Goal: Task Accomplishment & Management: Manage account settings

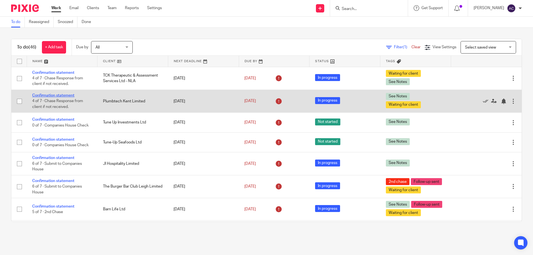
click at [67, 96] on link "Confirmation statement" at bounding box center [53, 96] width 42 height 4
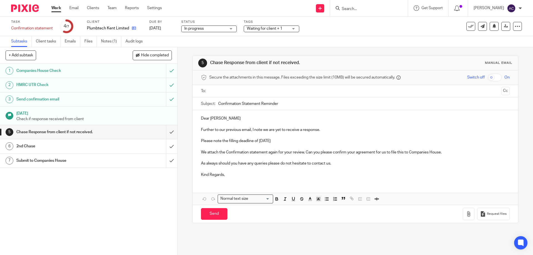
click at [132, 28] on icon at bounding box center [134, 28] width 4 height 4
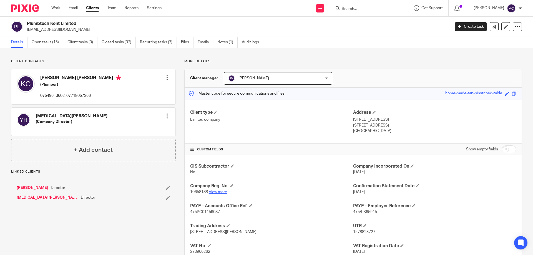
click at [218, 194] on link "View more" at bounding box center [218, 192] width 18 height 4
click at [60, 9] on link "Work" at bounding box center [55, 8] width 9 height 6
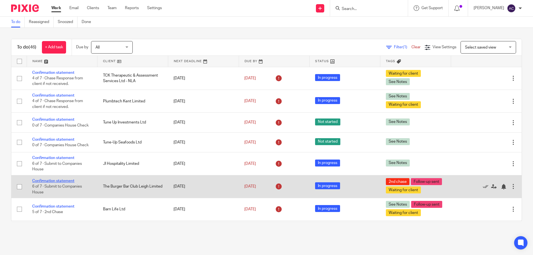
click at [63, 181] on link "Confirmation statement" at bounding box center [53, 181] width 42 height 4
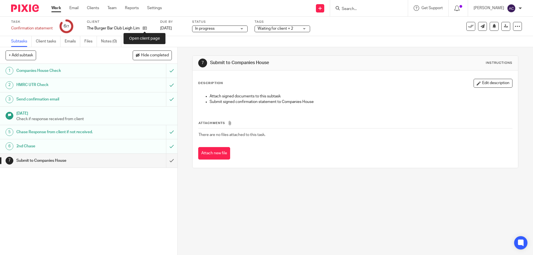
click at [144, 28] on icon at bounding box center [145, 28] width 4 height 4
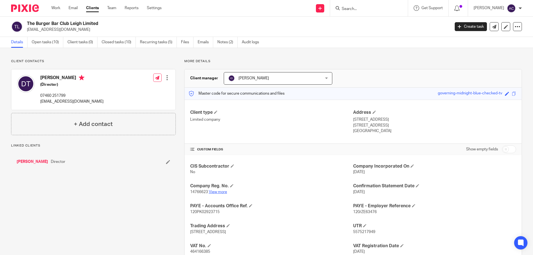
click at [216, 191] on link "View more" at bounding box center [218, 192] width 18 height 4
click at [59, 9] on link "Work" at bounding box center [55, 8] width 9 height 6
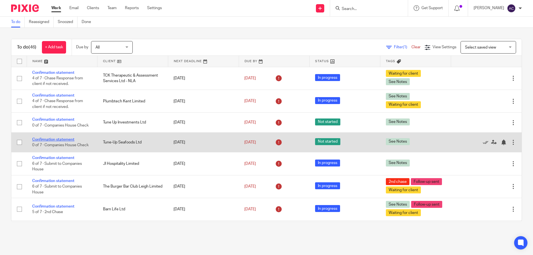
click at [60, 140] on link "Confirmation statement" at bounding box center [53, 140] width 42 height 4
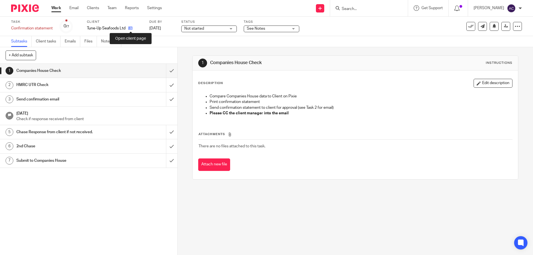
click at [132, 27] on icon at bounding box center [130, 28] width 4 height 4
click at [131, 27] on icon at bounding box center [130, 28] width 4 height 4
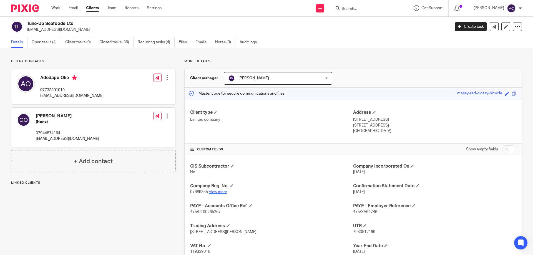
click at [218, 190] on link "View more" at bounding box center [218, 192] width 18 height 4
click at [62, 8] on ul "Work Email Clients Team Reports Settings" at bounding box center [110, 8] width 119 height 6
click at [58, 8] on link "Work" at bounding box center [55, 8] width 9 height 6
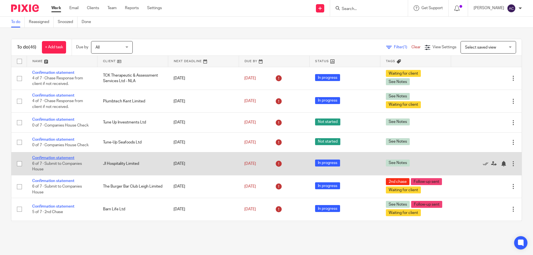
click at [40, 159] on link "Confirmation statement" at bounding box center [53, 158] width 42 height 4
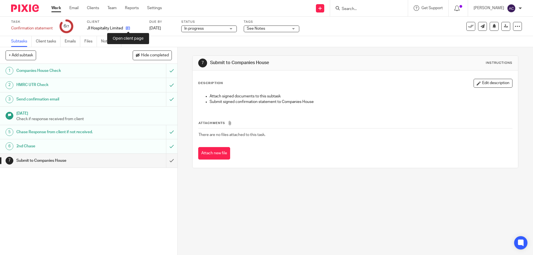
click at [130, 28] on icon at bounding box center [128, 28] width 4 height 4
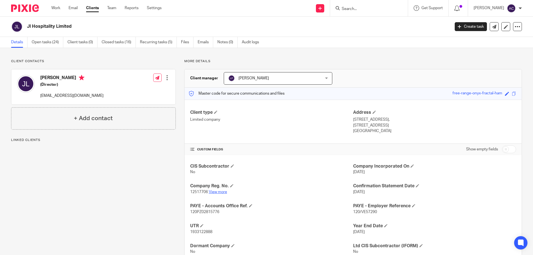
click at [225, 192] on link "View more" at bounding box center [218, 192] width 18 height 4
drag, startPoint x: 362, startPoint y: 12, endPoint x: 367, endPoint y: 10, distance: 5.5
click at [363, 12] on div at bounding box center [369, 8] width 78 height 16
click at [367, 10] on input "Search" at bounding box center [366, 9] width 50 height 5
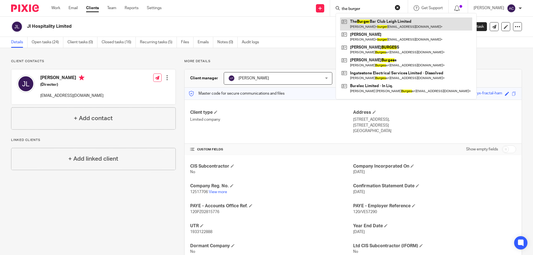
type input "the burger"
click at [381, 24] on link at bounding box center [406, 23] width 132 height 13
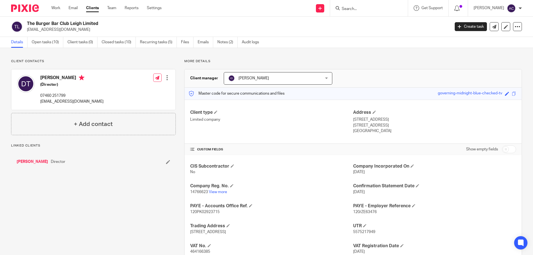
click at [256, 3] on div "Send new email Create task Add client Get Support Contact via email Check our d…" at bounding box center [351, 8] width 363 height 16
click at [223, 193] on link "View more" at bounding box center [218, 192] width 18 height 4
click at [51, 41] on link "Open tasks (10)" at bounding box center [48, 42] width 32 height 11
click at [47, 42] on link "Open tasks (10)" at bounding box center [48, 42] width 32 height 11
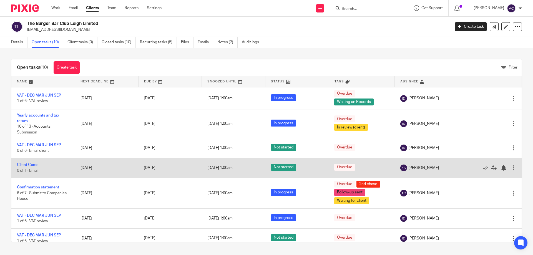
scroll to position [75, 0]
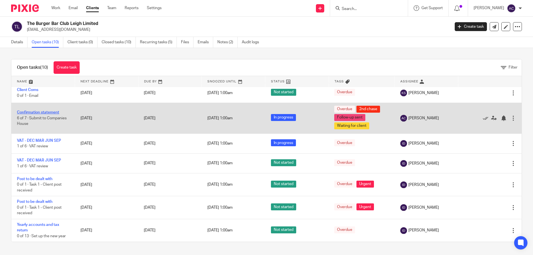
click at [46, 112] on link "Confirmation statement" at bounding box center [38, 112] width 42 height 4
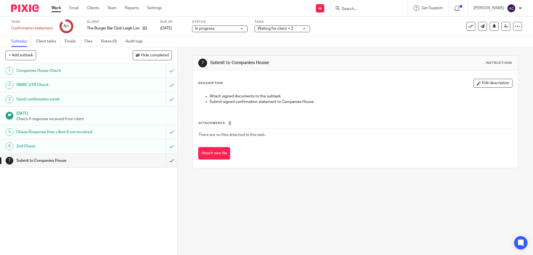
click at [54, 9] on link "Work" at bounding box center [56, 8] width 10 height 6
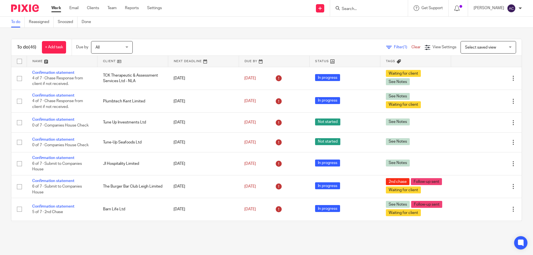
click at [364, 8] on input "Search" at bounding box center [366, 9] width 50 height 5
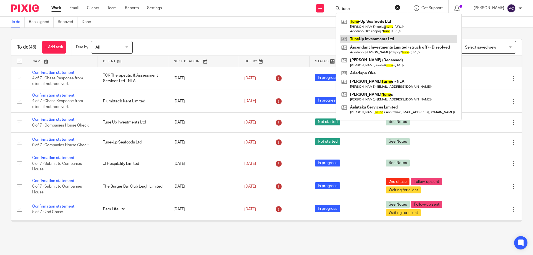
type input "tune"
click at [367, 38] on link at bounding box center [398, 39] width 117 height 8
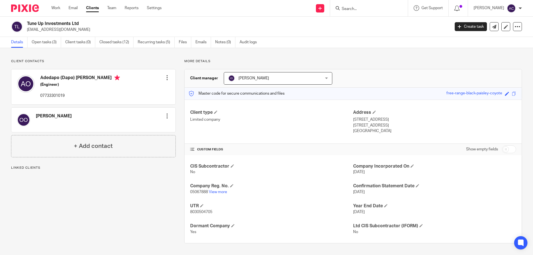
click at [219, 194] on p "05067888 View more" at bounding box center [271, 192] width 163 height 6
click at [219, 193] on link "View more" at bounding box center [218, 192] width 18 height 4
click at [348, 9] on input "Search" at bounding box center [366, 9] width 50 height 5
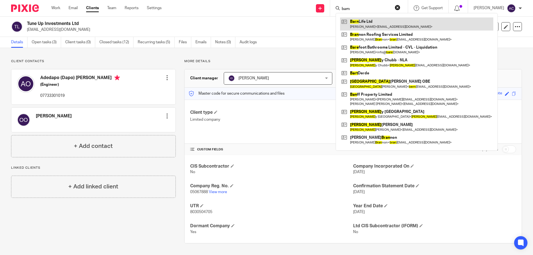
type input "barn"
click at [376, 22] on link at bounding box center [416, 23] width 153 height 13
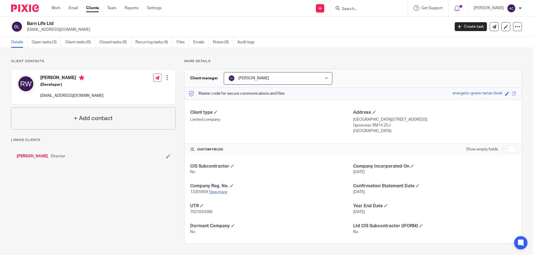
click at [216, 191] on link "View more" at bounding box center [218, 192] width 18 height 4
click at [51, 41] on link "Open tasks (3)" at bounding box center [46, 42] width 29 height 11
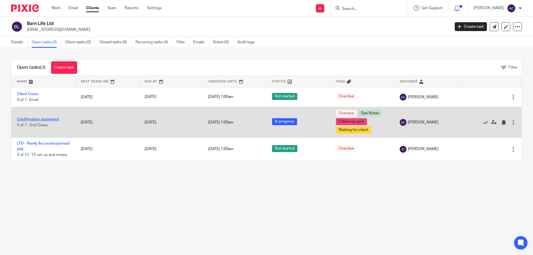
click at [47, 118] on link "Confirmation statement" at bounding box center [38, 119] width 42 height 4
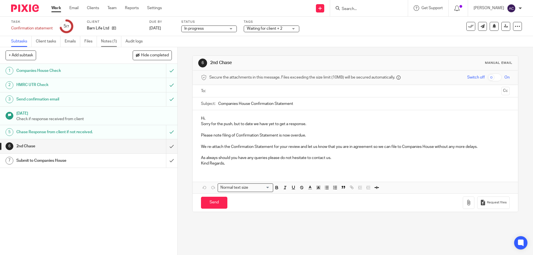
click at [108, 42] on link "Notes (1)" at bounding box center [111, 41] width 20 height 11
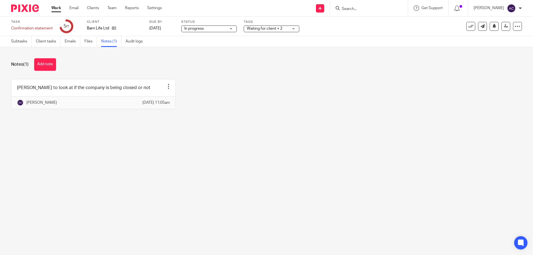
click at [58, 9] on link "Work" at bounding box center [56, 8] width 10 height 6
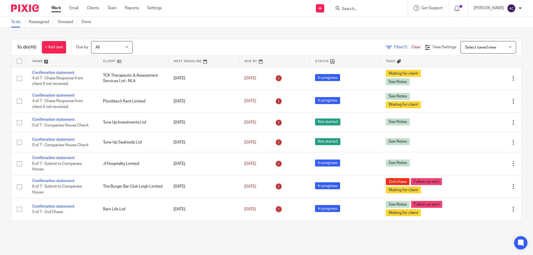
click at [394, 47] on span "Filter (1)" at bounding box center [402, 47] width 17 height 4
click at [0, 0] on p "Only show tasks matching all of these conditions" at bounding box center [0, 0] width 0 height 0
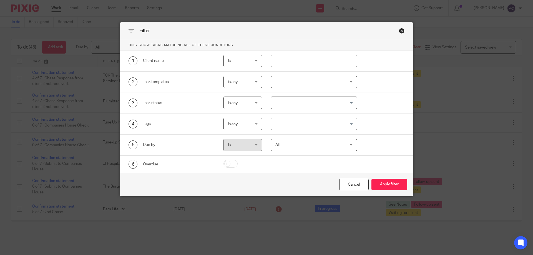
click at [288, 79] on div at bounding box center [314, 82] width 86 height 12
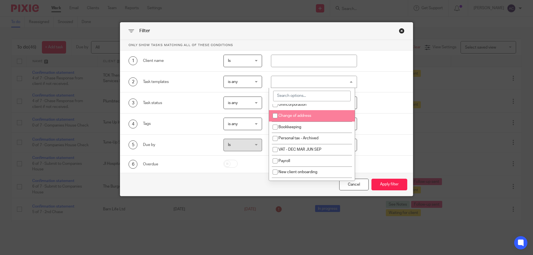
scroll to position [56, 0]
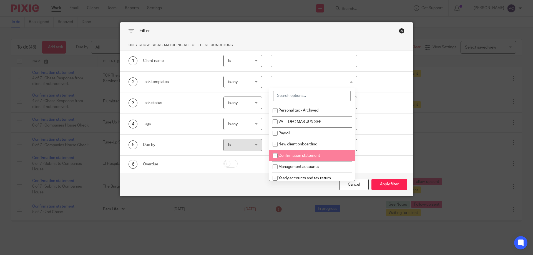
click at [274, 154] on input "checkbox" at bounding box center [275, 155] width 11 height 11
checkbox input "true"
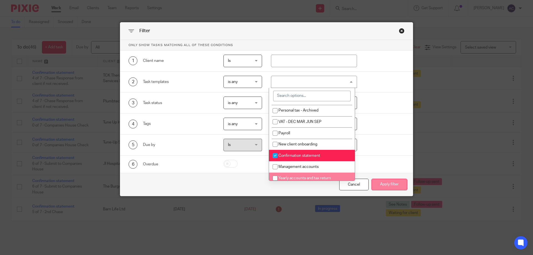
click at [395, 186] on button "Apply filter" at bounding box center [389, 185] width 36 height 12
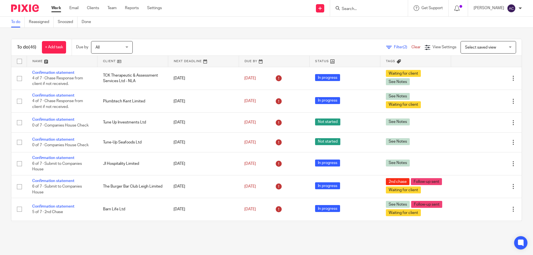
click at [357, 11] on input "Search" at bounding box center [366, 9] width 50 height 5
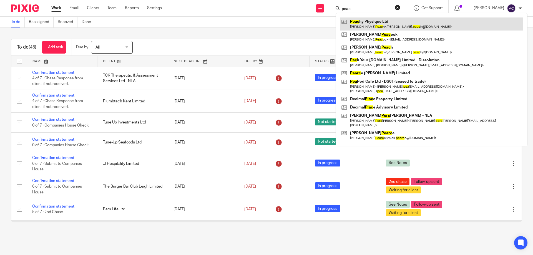
type input "peac"
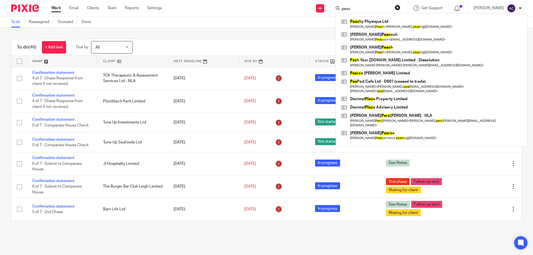
drag, startPoint x: 199, startPoint y: 31, endPoint x: 201, endPoint y: 52, distance: 21.2
click at [199, 32] on div "To do (46) + Add task Due by All All Today Tomorrow This week Next week This mo…" at bounding box center [266, 130] width 533 height 205
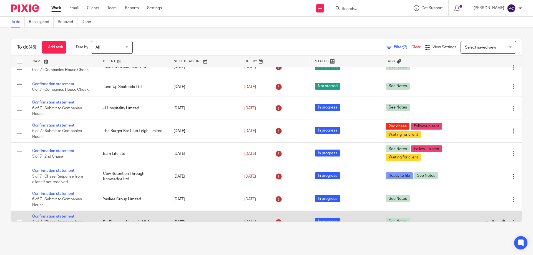
scroll to position [111, 0]
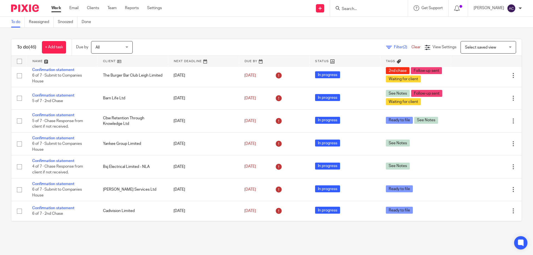
drag, startPoint x: 369, startPoint y: 13, endPoint x: 371, endPoint y: 10, distance: 3.8
click at [370, 13] on div at bounding box center [369, 8] width 78 height 16
click at [372, 9] on input "Search" at bounding box center [366, 9] width 50 height 5
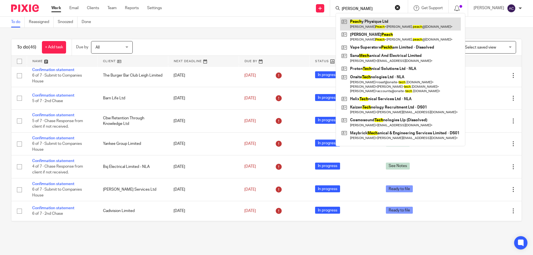
type input "pech"
click at [374, 21] on link at bounding box center [400, 23] width 121 height 13
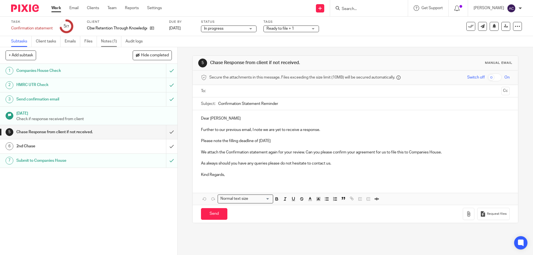
click at [112, 40] on link "Notes (1)" at bounding box center [111, 41] width 20 height 11
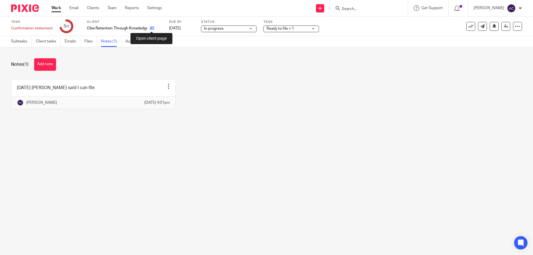
click at [150, 27] on icon at bounding box center [152, 28] width 4 height 4
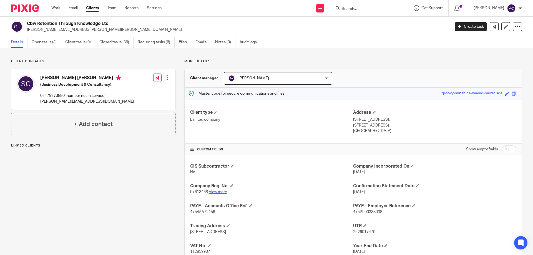
click at [213, 193] on link "View more" at bounding box center [218, 192] width 18 height 4
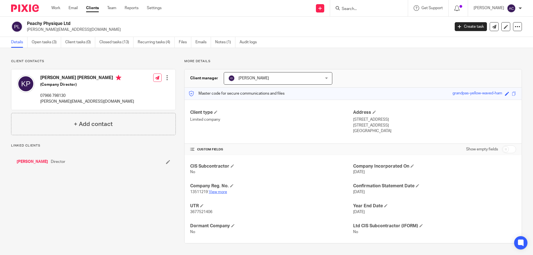
click at [220, 193] on link "View more" at bounding box center [218, 192] width 18 height 4
click at [45, 42] on link "Open tasks (3)" at bounding box center [46, 42] width 29 height 11
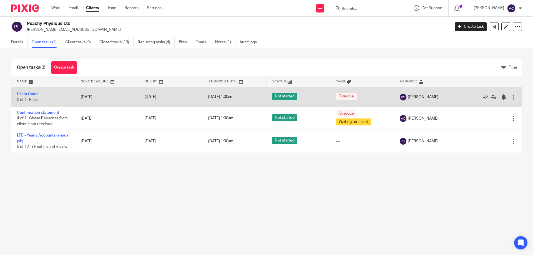
click at [483, 97] on icon at bounding box center [486, 97] width 6 height 6
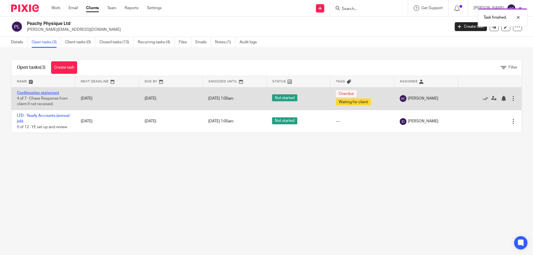
click at [52, 91] on link "Confirmation statement" at bounding box center [38, 93] width 42 height 4
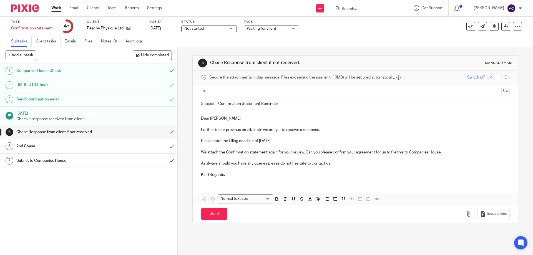
click at [357, 10] on input "Search" at bounding box center [366, 9] width 50 height 5
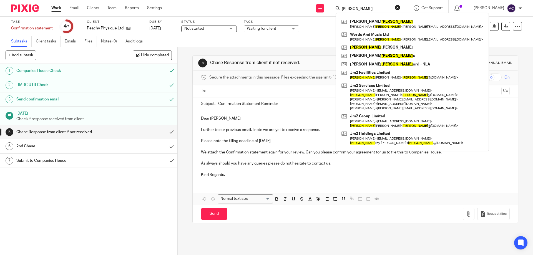
type input "[PERSON_NAME]"
click at [320, 31] on div "Task Confirmation statement Save Confirmation statement 4 /7 Client Peachy Phys…" at bounding box center [224, 26] width 426 height 13
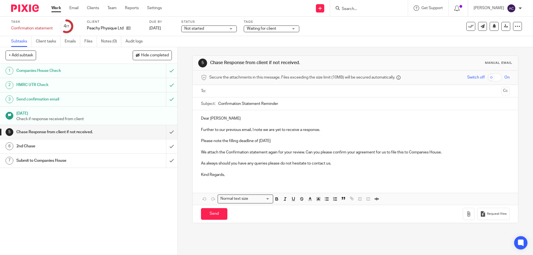
click at [203, 27] on span "Not started" at bounding box center [194, 29] width 20 height 4
click at [205, 46] on li "In progress" at bounding box center [209, 48] width 55 height 11
click at [220, 14] on div "Send new email Create task Add client Get Support Contact via email Check our d…" at bounding box center [351, 8] width 363 height 16
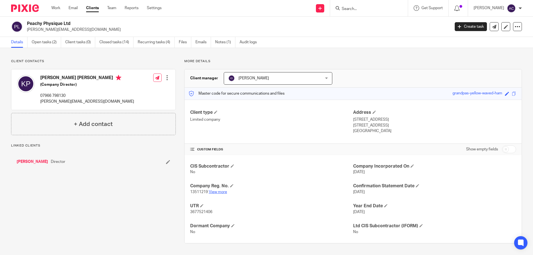
click at [226, 193] on link "View more" at bounding box center [218, 192] width 18 height 4
click at [39, 163] on link "Kimberley Peach" at bounding box center [32, 162] width 31 height 6
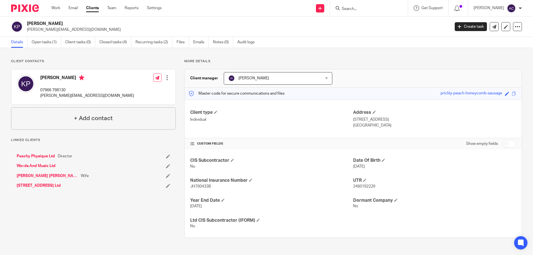
click at [306, 132] on div "Client type Individual Address 19A Carlingford Road London, NW3 1RY" at bounding box center [353, 119] width 337 height 39
drag, startPoint x: 389, startPoint y: 119, endPoint x: 351, endPoint y: 121, distance: 38.1
click at [353, 121] on p "19A Carlingford Road" at bounding box center [434, 120] width 163 height 6
copy p "19A Carlingford Road"
click at [353, 124] on p "London, NW3 1RY" at bounding box center [434, 126] width 163 height 6
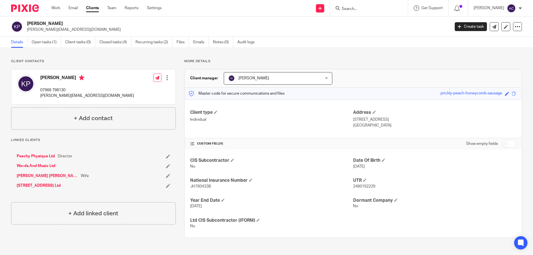
drag, startPoint x: 381, startPoint y: 126, endPoint x: 367, endPoint y: 125, distance: 14.8
click at [366, 125] on p "London, NW3 1RY" at bounding box center [434, 126] width 163 height 6
copy p "NW3 1RY"
click at [394, 133] on div "Client type Individual Address 19A Carlingford Road London, NW3 1RY" at bounding box center [353, 119] width 337 height 39
drag, startPoint x: 413, startPoint y: 105, endPoint x: 350, endPoint y: 31, distance: 97.1
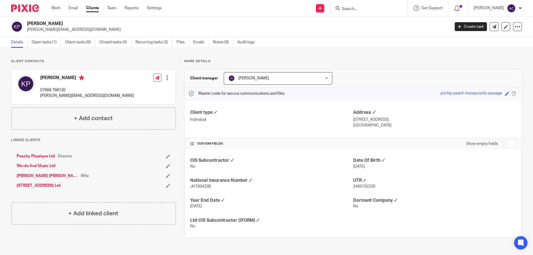
click at [413, 103] on div "Client type Individual Address 19A Carlingford Road London, NW3 1RY" at bounding box center [353, 119] width 337 height 39
click at [368, 8] on input "Search" at bounding box center [366, 9] width 50 height 5
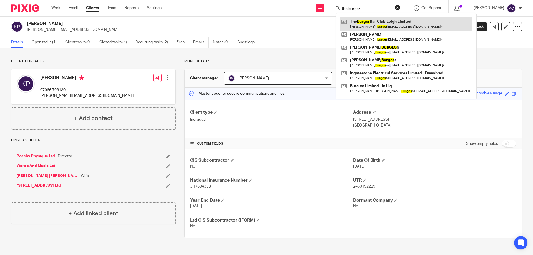
type input "the burger"
click at [375, 18] on link at bounding box center [406, 23] width 132 height 13
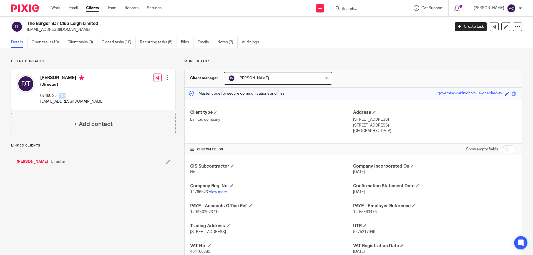
drag, startPoint x: 73, startPoint y: 96, endPoint x: 59, endPoint y: 88, distance: 15.6
click at [59, 92] on div "[PERSON_NAME] (Director) 07460 251799 [EMAIL_ADDRESS][DOMAIN_NAME]" at bounding box center [71, 89] width 63 height 29
click at [87, 82] on h4 "[PERSON_NAME]" at bounding box center [71, 78] width 63 height 7
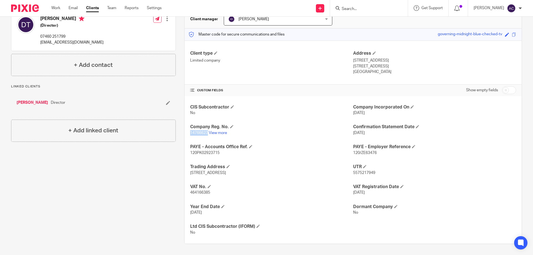
drag, startPoint x: 207, startPoint y: 131, endPoint x: 183, endPoint y: 132, distance: 24.2
click at [182, 132] on div "More details Client manager [PERSON_NAME] [PERSON_NAME] [PERSON_NAME] [PERSON_N…" at bounding box center [349, 122] width 346 height 244
copy span "14766623"
click at [312, 124] on div "CIS Subcontractor No Company Incorporated On [DATE] Company Reg. No. 14766623 V…" at bounding box center [353, 170] width 337 height 148
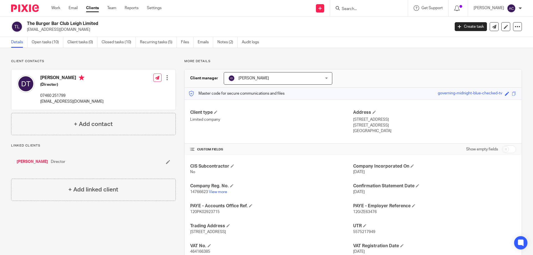
click at [127, 15] on div "Work Email Clients Team Reports Settings Work Email Clients Team Reports Settin…" at bounding box center [108, 8] width 124 height 16
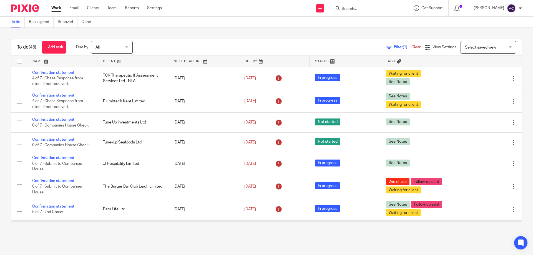
click at [355, 6] on form at bounding box center [370, 8] width 59 height 7
click at [353, 5] on form at bounding box center [370, 8] width 59 height 7
click at [352, 8] on input "Search" at bounding box center [366, 9] width 50 height 5
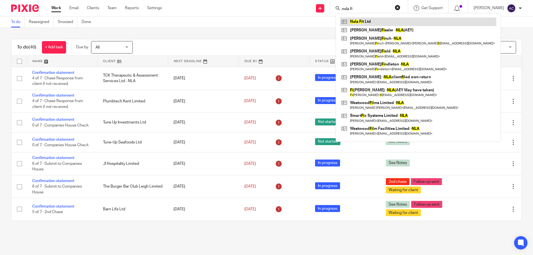
type input "nula fi"
click at [370, 19] on link at bounding box center [418, 21] width 156 height 8
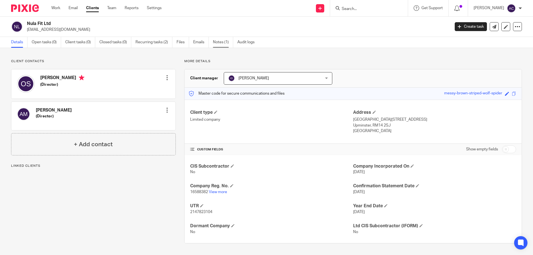
click at [216, 42] on link "Notes (1)" at bounding box center [223, 42] width 20 height 11
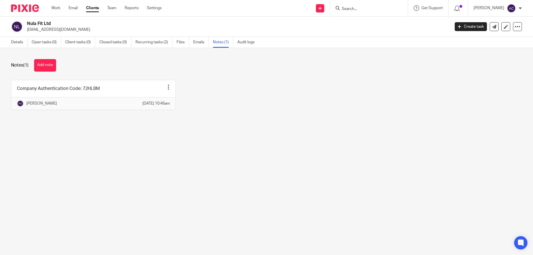
click at [370, 10] on input "Search" at bounding box center [366, 9] width 50 height 5
type input "meta"
click at [370, 23] on link at bounding box center [374, 21] width 69 height 8
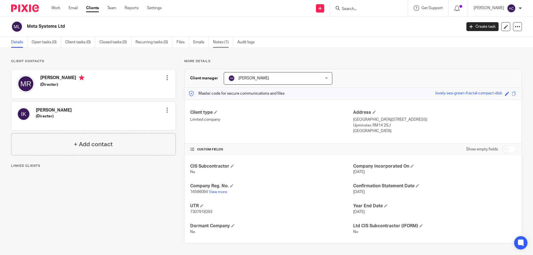
click at [222, 43] on link "Notes (1)" at bounding box center [223, 42] width 20 height 11
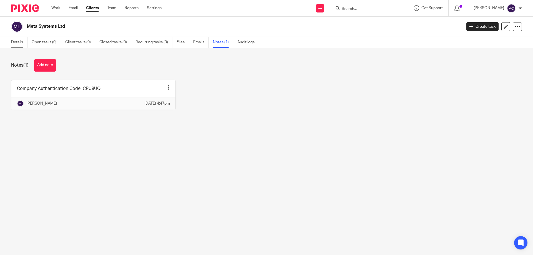
drag, startPoint x: 17, startPoint y: 42, endPoint x: 21, endPoint y: 40, distance: 3.9
click at [17, 42] on link "Details" at bounding box center [19, 42] width 16 height 11
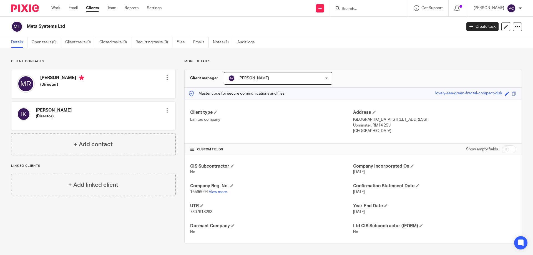
click at [368, 8] on input "Search" at bounding box center [366, 9] width 50 height 5
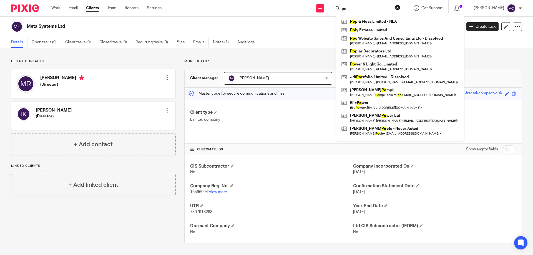
type input "p"
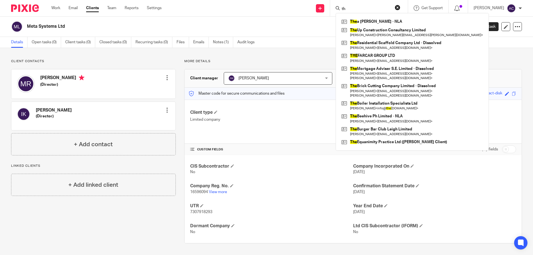
type input "t"
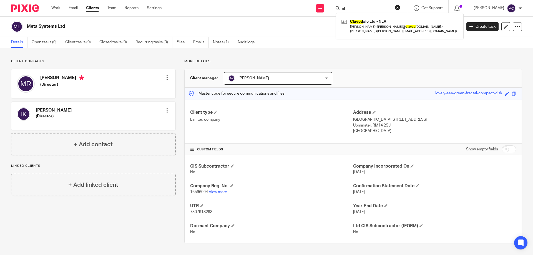
type input "c"
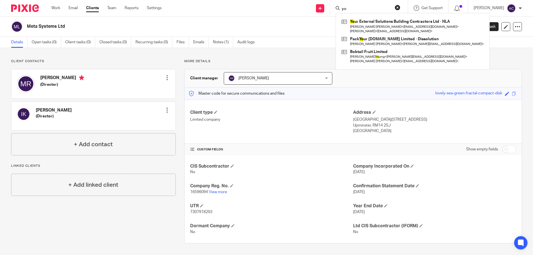
type input "y"
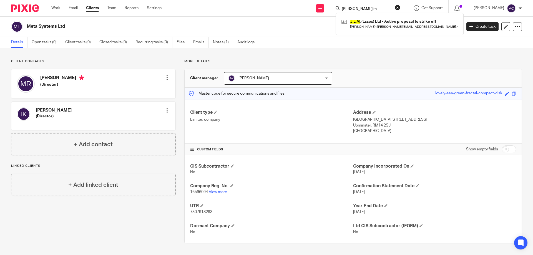
type input "[PERSON_NAME]lm"
click at [275, 24] on h2 "Meta Systems Ltd" at bounding box center [199, 27] width 345 height 6
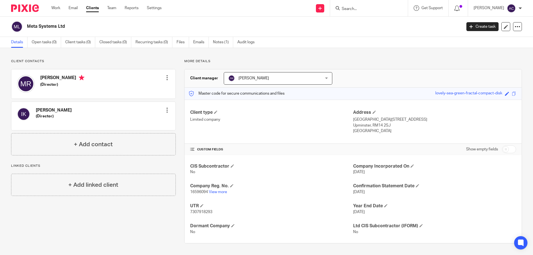
click at [375, 12] on div at bounding box center [369, 8] width 78 height 16
click at [376, 10] on input "Search" at bounding box center [366, 9] width 50 height 5
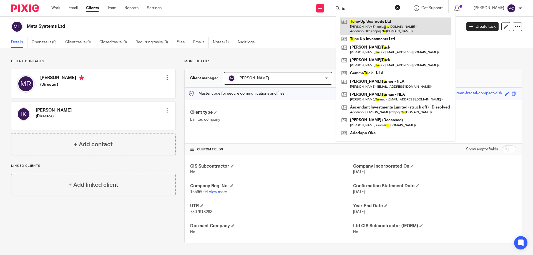
type input "tu"
click at [381, 27] on link at bounding box center [395, 25] width 111 height 17
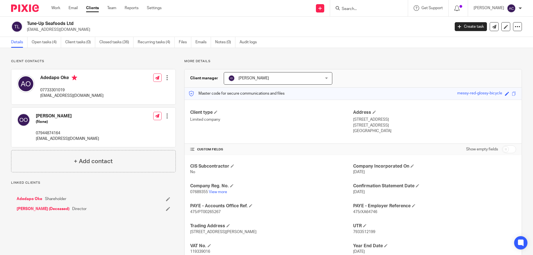
click at [296, 133] on div "Client type Limited company" at bounding box center [271, 122] width 163 height 24
drag, startPoint x: 95, startPoint y: 98, endPoint x: 39, endPoint y: 98, distance: 55.8
click at [40, 98] on div "Adedapo Oke 07733301019 [EMAIL_ADDRESS][DOMAIN_NAME] Edit contact Create client…" at bounding box center [93, 86] width 164 height 35
copy p "[EMAIL_ADDRESS][DOMAIN_NAME]"
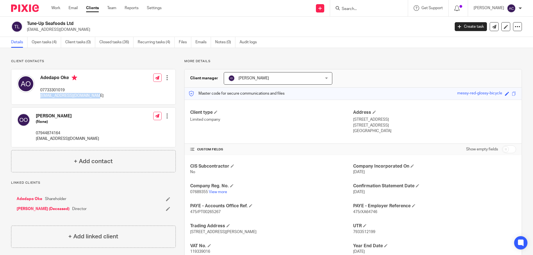
click at [115, 85] on div "Adedapo Oke 07733301019 [EMAIL_ADDRESS][DOMAIN_NAME] Edit contact Create client…" at bounding box center [93, 86] width 164 height 35
click at [102, 141] on div "[PERSON_NAME] (None) 07944874164 [EMAIL_ADDRESS][DOMAIN_NAME] Edit contact Crea…" at bounding box center [93, 128] width 164 height 40
drag, startPoint x: 29, startPoint y: 195, endPoint x: 31, endPoint y: 198, distance: 3.9
click at [29, 196] on div "Adedapo Oke Shareholder [PERSON_NAME] (Deceased) Director" at bounding box center [93, 204] width 165 height 27
click at [31, 198] on link "Adedapo Oke" at bounding box center [30, 199] width 26 height 6
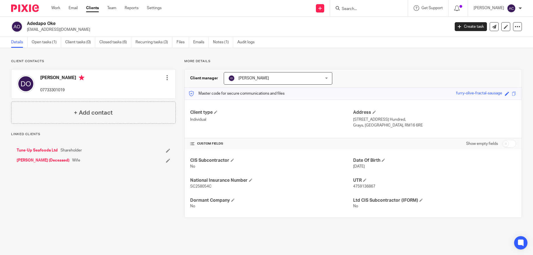
click at [116, 75] on div "[PERSON_NAME] 07733301019 Edit contact Create client from contact Export data D…" at bounding box center [93, 83] width 164 height 29
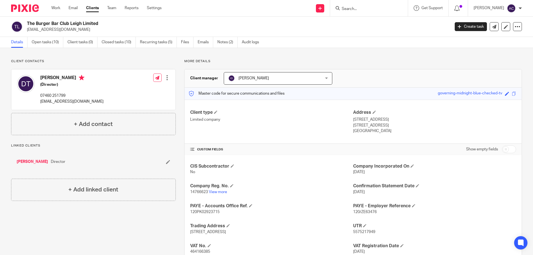
drag, startPoint x: 98, startPoint y: 33, endPoint x: 26, endPoint y: 29, distance: 71.7
click at [26, 29] on div "The Burger Bar Club Leigh Limited burgerbarclubleigh@outlook.com Create task Up…" at bounding box center [266, 27] width 533 height 20
copy p "burgerbarclubleigh@outlook.com"
click at [355, 64] on p "More details" at bounding box center [353, 61] width 338 height 4
drag, startPoint x: 89, startPoint y: 32, endPoint x: 26, endPoint y: 31, distance: 63.3
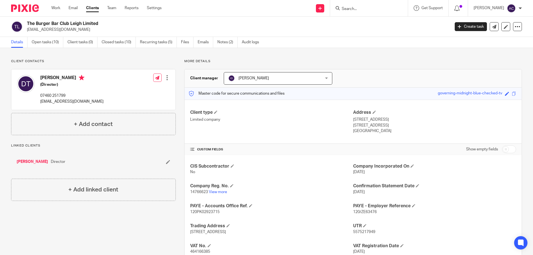
click at [26, 31] on div "The Burger Bar Club Leigh Limited burgerbarclubleigh@outlook.com" at bounding box center [228, 27] width 435 height 12
copy p "burgerbarclubleigh@outlook.com"
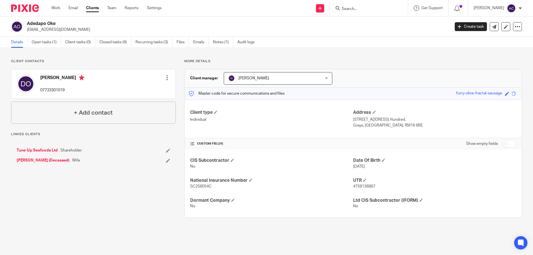
click at [166, 77] on div at bounding box center [167, 78] width 6 height 6
click at [134, 89] on link "Edit contact" at bounding box center [140, 90] width 53 height 8
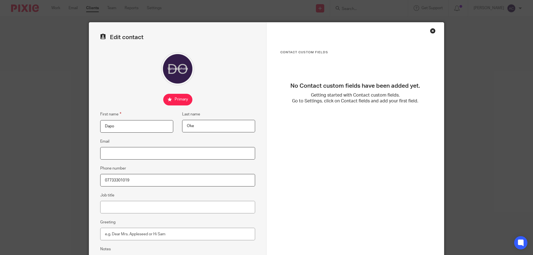
click at [130, 152] on input "Email" at bounding box center [177, 153] width 155 height 12
drag, startPoint x: 149, startPoint y: 151, endPoint x: 96, endPoint y: 155, distance: 53.2
click at [72, 155] on div "Edit contact First name [PERSON_NAME] Last name Oke Email [EMAIL_ADDRESS][DOMAI…" at bounding box center [266, 127] width 533 height 255
click at [100, 153] on input "[EMAIL_ADDRESS][DOMAIN_NAME]" at bounding box center [177, 153] width 155 height 12
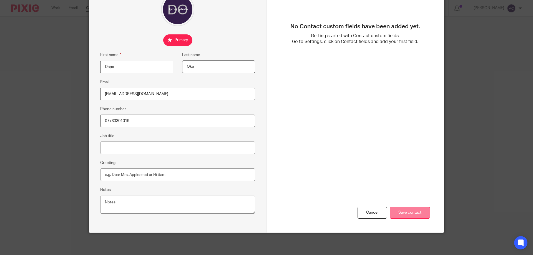
type input "[EMAIL_ADDRESS][DOMAIN_NAME]"
drag, startPoint x: 403, startPoint y: 209, endPoint x: 391, endPoint y: 202, distance: 14.1
click at [403, 210] on input "Save contact" at bounding box center [410, 213] width 40 height 12
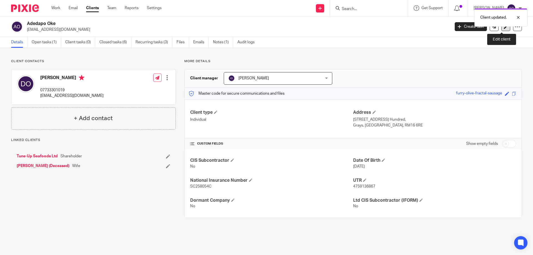
click at [504, 29] on icon at bounding box center [506, 27] width 4 height 4
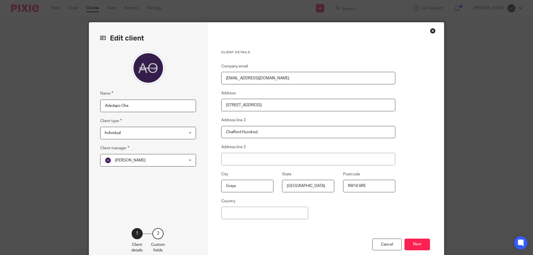
drag, startPoint x: 290, startPoint y: 78, endPoint x: 182, endPoint y: 87, distance: 108.3
click at [173, 86] on div "Edit client Name Adedapo Oke Client type Individual Individual Individual Limit…" at bounding box center [266, 143] width 355 height 242
paste input "[EMAIL_ADDRESS][DOMAIN_NAME]"
type input "[EMAIL_ADDRESS][DOMAIN_NAME]"
click at [449, 82] on div "Edit client Name Adedapo Oke Client type Individual Individual Individual Limit…" at bounding box center [266, 127] width 533 height 255
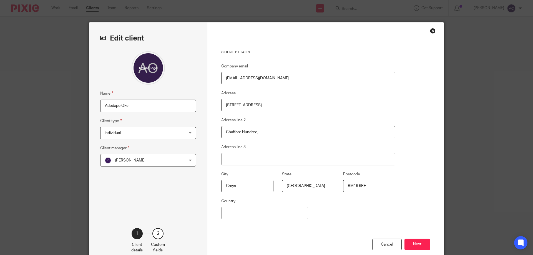
click at [224, 77] on input "[EMAIL_ADDRESS][DOMAIN_NAME]" at bounding box center [308, 78] width 174 height 12
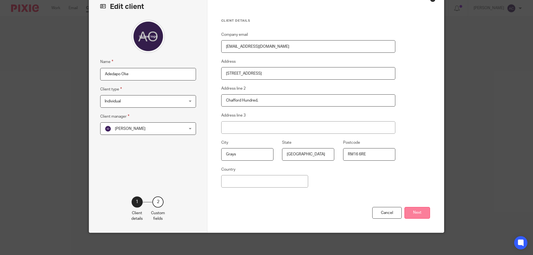
drag, startPoint x: 417, startPoint y: 209, endPoint x: 420, endPoint y: 212, distance: 3.9
click at [417, 210] on button "Next" at bounding box center [417, 213] width 26 height 12
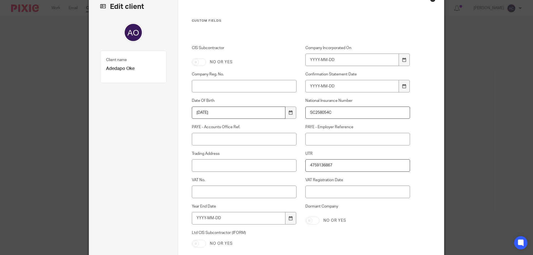
scroll to position [92, 0]
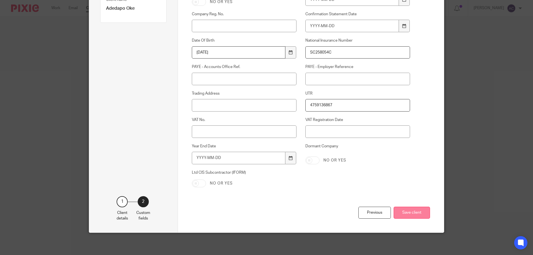
click at [418, 214] on button "Save client" at bounding box center [412, 213] width 36 height 12
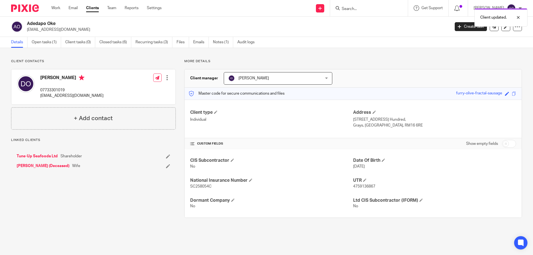
click at [361, 8] on div "Client updated." at bounding box center [397, 16] width 261 height 21
click at [352, 8] on div "Client updated." at bounding box center [397, 16] width 261 height 21
click at [352, 10] on div "Client updated." at bounding box center [397, 16] width 261 height 21
click at [37, 156] on link "Tune-Up Seafoods Ltd" at bounding box center [37, 157] width 41 height 6
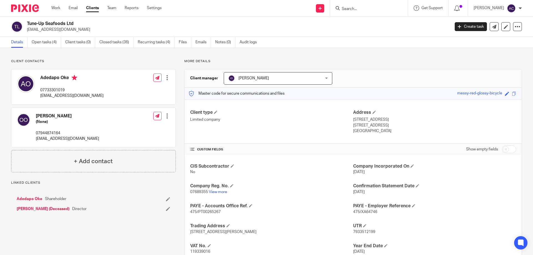
click at [166, 79] on div at bounding box center [167, 78] width 6 height 6
click at [123, 90] on link "Edit contact" at bounding box center [140, 90] width 53 height 8
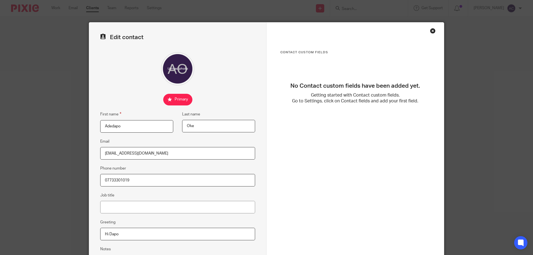
drag, startPoint x: 175, startPoint y: 156, endPoint x: 86, endPoint y: 157, distance: 89.1
click at [80, 156] on div "Edit contact First name Adedapo Last name Oke Email dapo@tune-upseafoods.co.uk …" at bounding box center [266, 127] width 533 height 255
paste input "mydsdz@gmail.com"
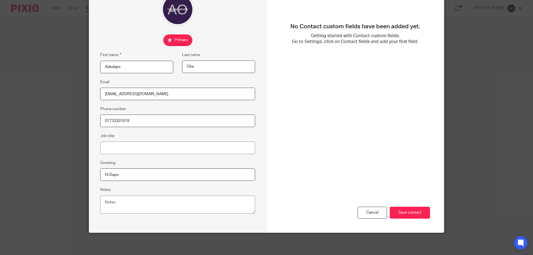
click at [101, 94] on input "mydsdz@gmail.com" at bounding box center [177, 94] width 155 height 12
type input "[EMAIL_ADDRESS][DOMAIN_NAME]"
click at [420, 215] on input "Save contact" at bounding box center [410, 213] width 40 height 12
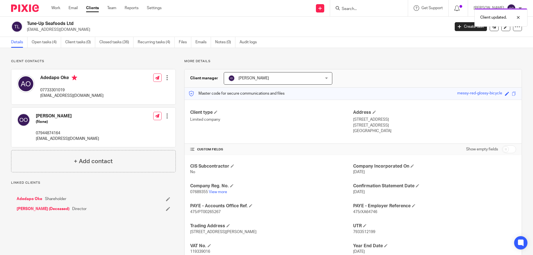
click at [165, 117] on div at bounding box center [167, 116] width 6 height 6
click at [123, 115] on div "[PERSON_NAME] (None) 07944874164 [EMAIL_ADDRESS][DOMAIN_NAME] Edit contact Crea…" at bounding box center [93, 128] width 164 height 40
click at [165, 115] on div at bounding box center [167, 116] width 6 height 6
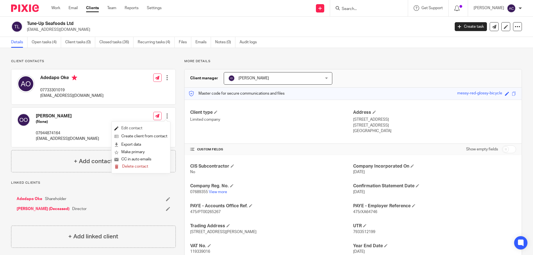
click at [134, 129] on link "Edit contact" at bounding box center [140, 128] width 53 height 8
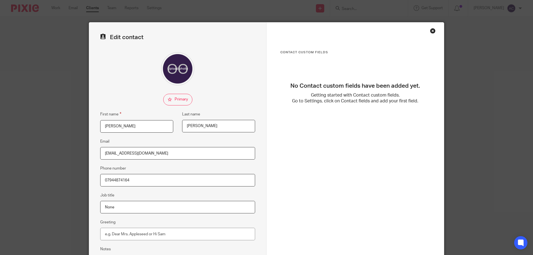
drag, startPoint x: 165, startPoint y: 153, endPoint x: 84, endPoint y: 147, distance: 80.5
click at [84, 147] on div "Edit contact First name [PERSON_NAME] Last name [PERSON_NAME] Email [EMAIL_ADDR…" at bounding box center [266, 127] width 533 height 255
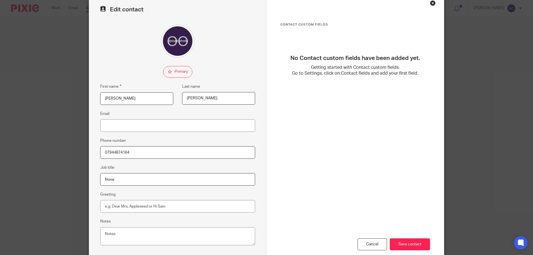
click at [136, 150] on input "07944874164" at bounding box center [177, 152] width 155 height 12
drag, startPoint x: 136, startPoint y: 150, endPoint x: 185, endPoint y: 160, distance: 50.0
click at [74, 150] on div "Edit contact First name Olusola Last name Adetayo Oke Email Phone number 079448…" at bounding box center [266, 127] width 533 height 255
click at [414, 244] on input "Save contact" at bounding box center [410, 244] width 40 height 12
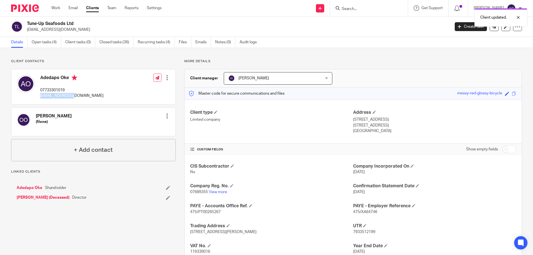
drag, startPoint x: 82, startPoint y: 99, endPoint x: 46, endPoint y: 97, distance: 36.1
click at [39, 97] on div "Adedapo Oke 07733301019 [EMAIL_ADDRESS][DOMAIN_NAME] Edit contact Create client…" at bounding box center [93, 86] width 164 height 35
copy p "[EMAIL_ADDRESS][DOMAIN_NAME]"
click at [504, 28] on link at bounding box center [505, 26] width 9 height 9
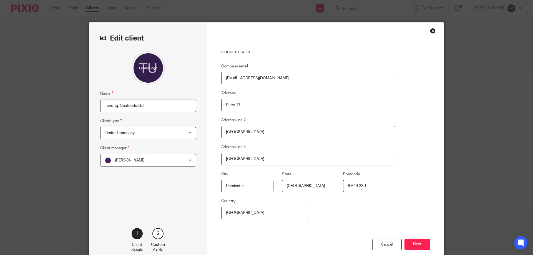
drag, startPoint x: 287, startPoint y: 76, endPoint x: 221, endPoint y: 76, distance: 66.4
click at [221, 76] on input "dapo@tune-upseafoods.co.uk" at bounding box center [308, 78] width 174 height 12
paste input "mydsdz@gmail.com"
click at [224, 79] on input "mydsdz@gmail.com" at bounding box center [308, 78] width 174 height 12
type input "mydsdz@gmail.com"
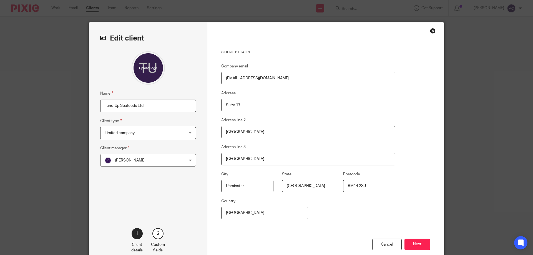
drag, startPoint x: 406, startPoint y: 237, endPoint x: 411, endPoint y: 238, distance: 5.5
click at [408, 239] on div "Cancel Next" at bounding box center [325, 252] width 209 height 26
click at [415, 241] on button "Next" at bounding box center [417, 245] width 26 height 12
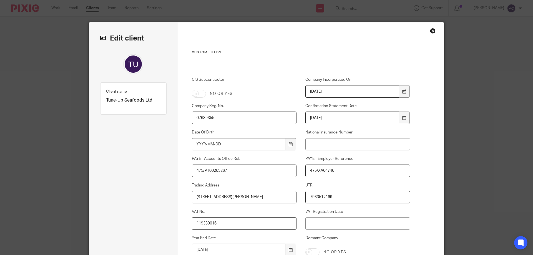
scroll to position [92, 0]
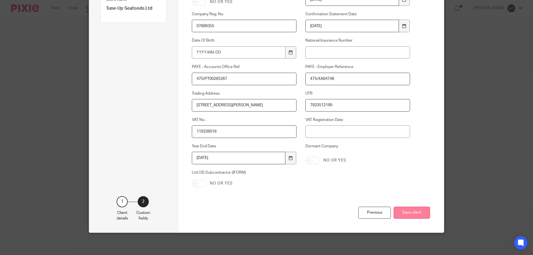
click at [414, 217] on button "Save client" at bounding box center [412, 213] width 36 height 12
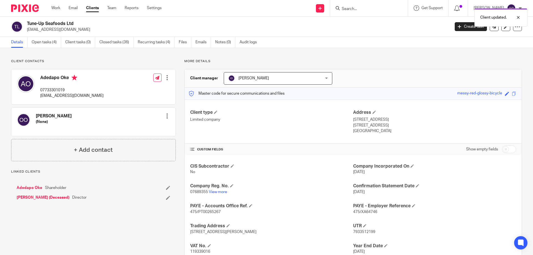
click at [42, 196] on link "[PERSON_NAME] (Deceased)" at bounding box center [43, 198] width 53 height 6
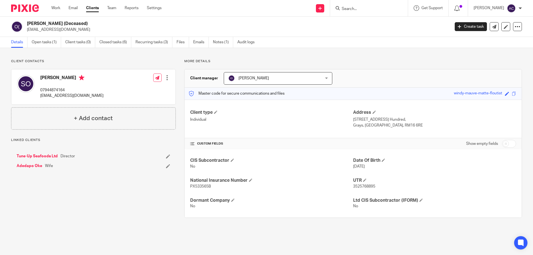
click at [167, 78] on div at bounding box center [167, 78] width 6 height 6
click at [139, 89] on link "Edit contact" at bounding box center [140, 90] width 53 height 8
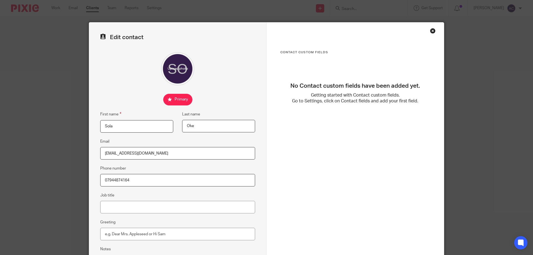
drag, startPoint x: 158, startPoint y: 155, endPoint x: 120, endPoint y: 166, distance: 40.0
click at [80, 156] on div "Edit contact First name [GEOGRAPHIC_DATA] Last name Oke Email [EMAIL_ADDRESS][D…" at bounding box center [266, 127] width 533 height 255
drag, startPoint x: 151, startPoint y: 179, endPoint x: 69, endPoint y: 170, distance: 82.6
click at [69, 170] on div "Edit contact First name Sola Last name Oke Email Phone number 07944874164 Job t…" at bounding box center [266, 127] width 533 height 255
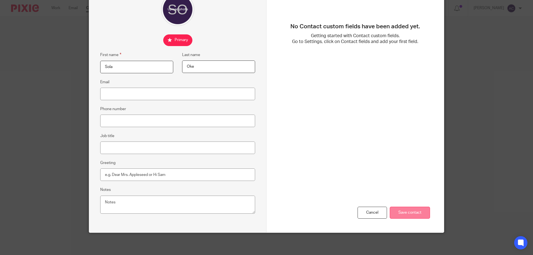
click at [409, 213] on input "Save contact" at bounding box center [410, 213] width 40 height 12
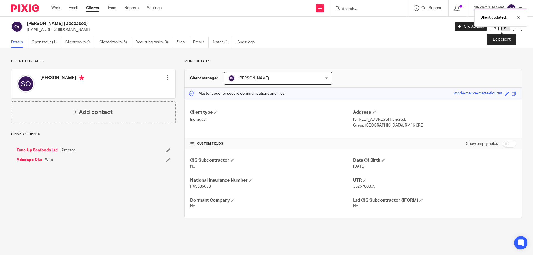
click at [502, 30] on link at bounding box center [505, 26] width 9 height 9
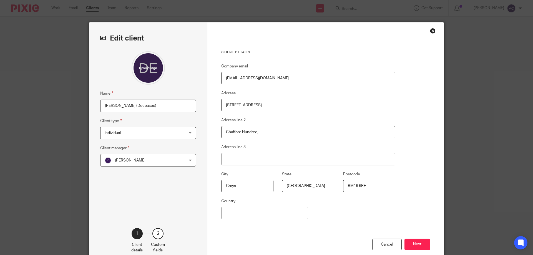
drag, startPoint x: 285, startPoint y: 79, endPoint x: 203, endPoint y: 81, distance: 81.9
click at [200, 80] on div "Edit client Name Olusola Oke (Deceased) Client type Individual Individual Indiv…" at bounding box center [266, 143] width 355 height 242
click at [419, 246] on button "Next" at bounding box center [417, 245] width 26 height 12
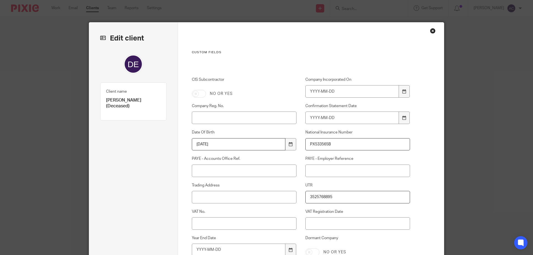
scroll to position [92, 0]
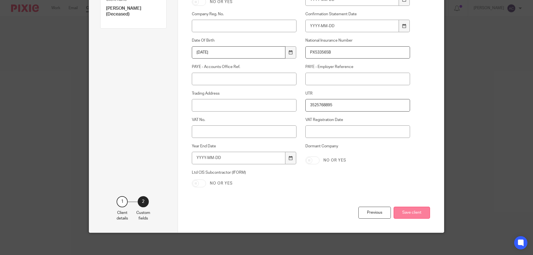
click at [416, 215] on button "Save client" at bounding box center [412, 213] width 36 height 12
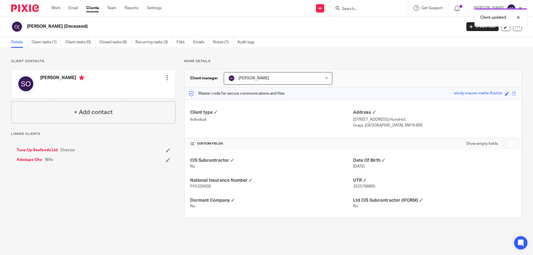
click at [49, 150] on link "Tune-Up Seafoods Ltd" at bounding box center [37, 150] width 41 height 6
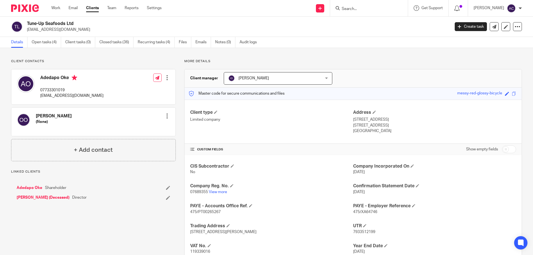
click at [29, 187] on link "Adedapo Oke" at bounding box center [30, 188] width 26 height 6
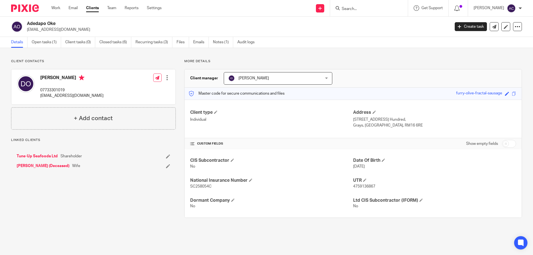
click at [355, 8] on input "Search" at bounding box center [366, 9] width 50 height 5
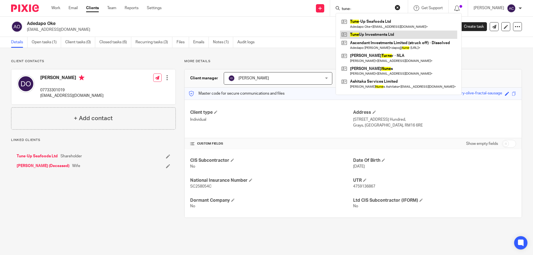
type input "tune-"
click at [381, 37] on link at bounding box center [398, 35] width 117 height 8
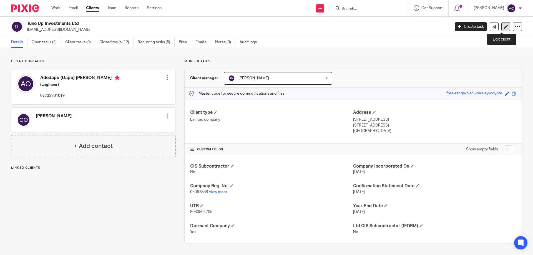
click at [504, 27] on icon at bounding box center [506, 27] width 4 height 4
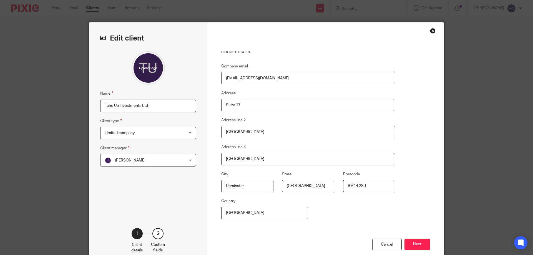
drag, startPoint x: 288, startPoint y: 77, endPoint x: 166, endPoint y: 69, distance: 121.9
click at [166, 69] on div "Edit client Name Tune Up Investments Ltd Client type Limited company Limited co…" at bounding box center [266, 143] width 355 height 242
drag, startPoint x: 277, startPoint y: 79, endPoint x: 253, endPoint y: 79, distance: 23.0
click at [253, 79] on input "Company email" at bounding box center [308, 78] width 174 height 12
paste input "[EMAIL_ADDRESS][DOMAIN_NAME]"
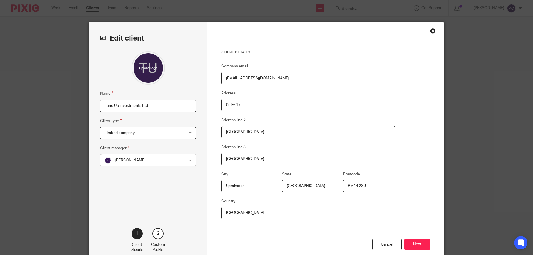
type input "[EMAIL_ADDRESS][DOMAIN_NAME]"
click at [422, 243] on button "Next" at bounding box center [417, 245] width 26 height 12
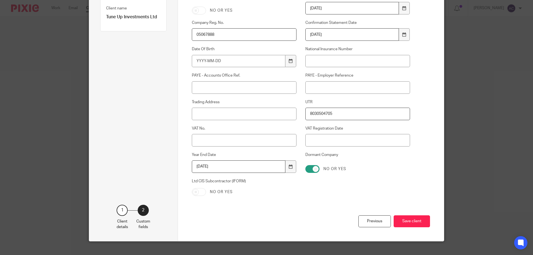
scroll to position [92, 0]
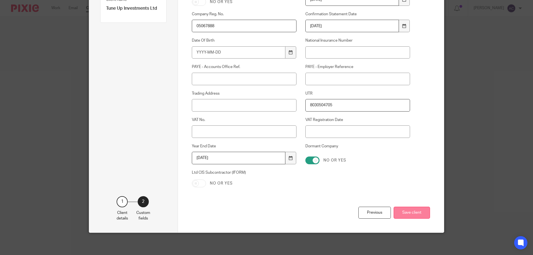
click at [414, 215] on button "Save client" at bounding box center [412, 213] width 36 height 12
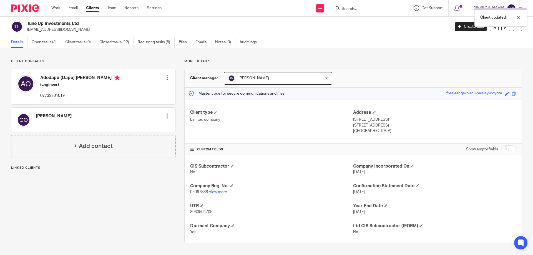
click at [165, 78] on div at bounding box center [167, 78] width 6 height 6
click at [129, 88] on link "Edit contact" at bounding box center [140, 90] width 53 height 8
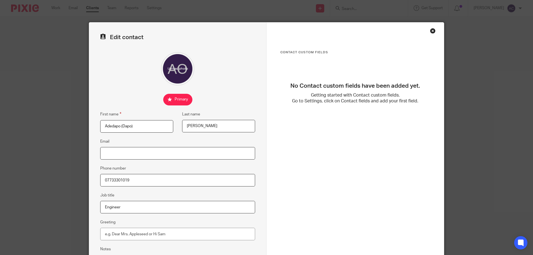
paste input "[EMAIL_ADDRESS][DOMAIN_NAME]"
drag, startPoint x: 102, startPoint y: 150, endPoint x: 214, endPoint y: 130, distance: 113.8
click at [103, 150] on input "[EMAIL_ADDRESS][DOMAIN_NAME]" at bounding box center [177, 153] width 155 height 12
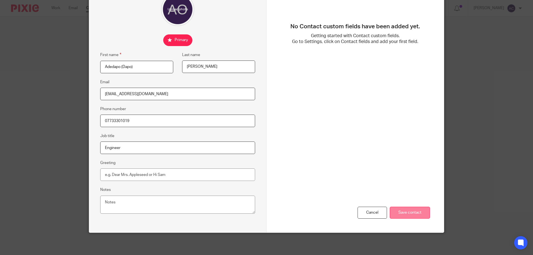
type input "[EMAIL_ADDRESS][DOMAIN_NAME]"
click at [406, 216] on input "Save contact" at bounding box center [410, 213] width 40 height 12
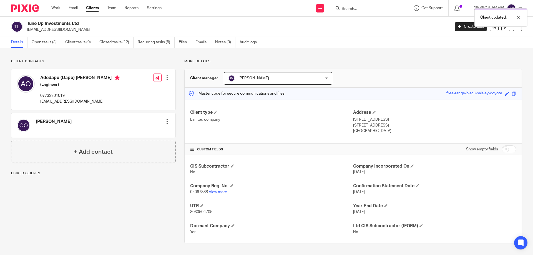
click at [193, 18] on div "Tune Up Investments Ltd mydsdz@gmail.com Create task Update from Companies Hous…" at bounding box center [266, 27] width 533 height 20
click at [385, 8] on input "Search" at bounding box center [366, 9] width 50 height 5
click at [359, 10] on input "Search" at bounding box center [366, 9] width 50 height 5
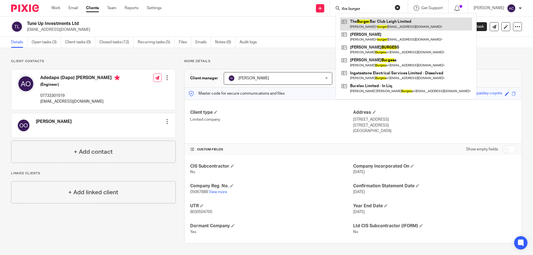
type input "the burger"
click at [371, 26] on link at bounding box center [406, 23] width 132 height 13
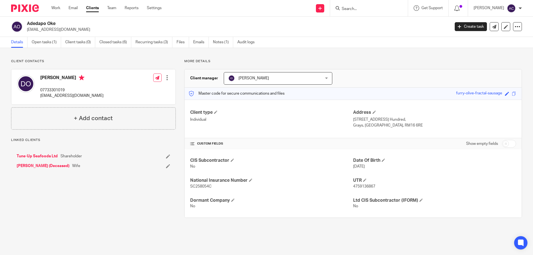
click at [43, 154] on link "Tune-Up Seafoods Ltd" at bounding box center [37, 157] width 41 height 6
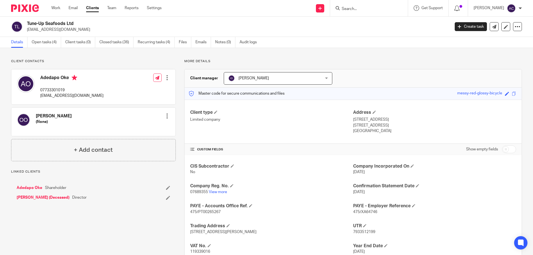
click at [51, 197] on link "[PERSON_NAME] (Deceased)" at bounding box center [43, 198] width 53 height 6
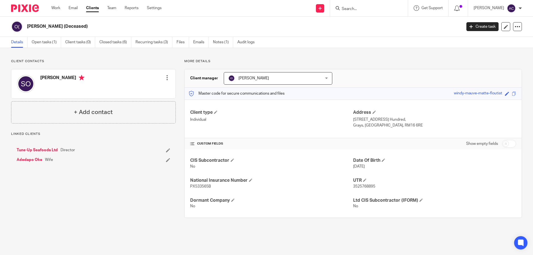
click at [360, 7] on input "Search" at bounding box center [366, 9] width 50 height 5
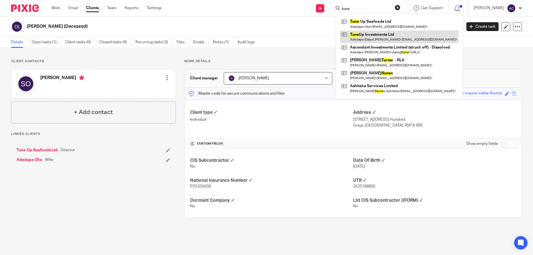
type input "tune"
click at [370, 38] on link at bounding box center [399, 37] width 119 height 13
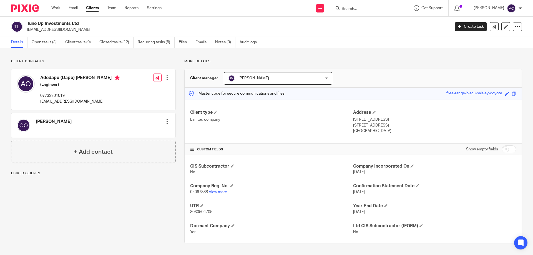
click at [370, 7] on input "Search" at bounding box center [366, 9] width 50 height 5
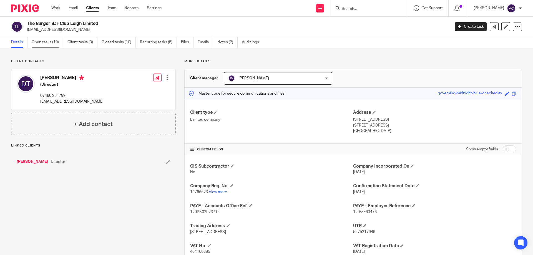
click at [46, 42] on link "Open tasks (10)" at bounding box center [48, 42] width 32 height 11
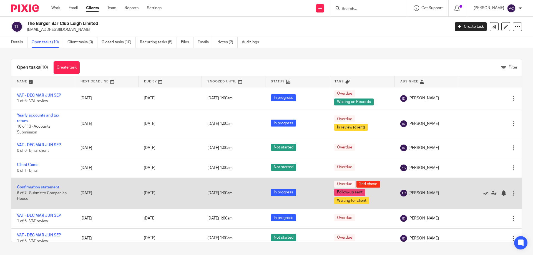
click at [42, 187] on link "Confirmation statement" at bounding box center [38, 187] width 42 height 4
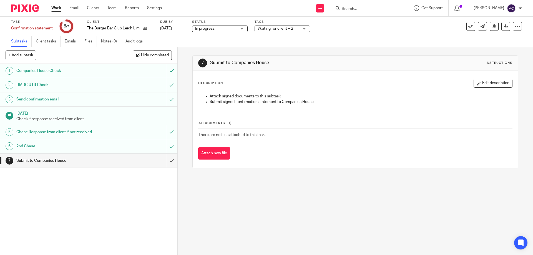
click at [294, 31] on div "Tags Waiting for client + 2 Awaiting Allocation In review (client) Internal rev…" at bounding box center [283, 26] width 56 height 13
click at [295, 31] on span "Waiting for client + 2" at bounding box center [279, 29] width 42 height 6
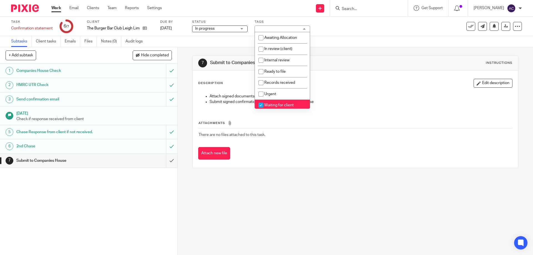
click at [278, 105] on span "Waiting for client" at bounding box center [278, 105] width 29 height 4
checkbox input "false"
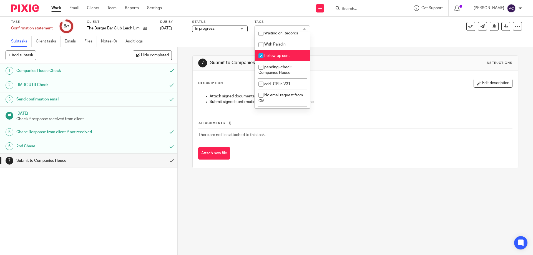
click at [278, 56] on span "Follow-up sent" at bounding box center [277, 56] width 26 height 4
checkbox input "false"
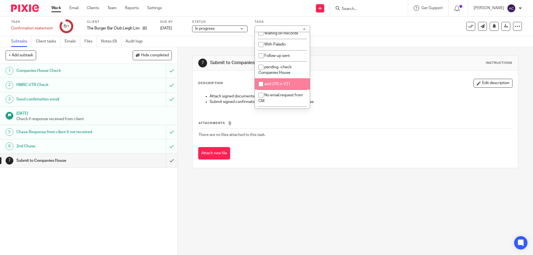
scroll to position [155, 0]
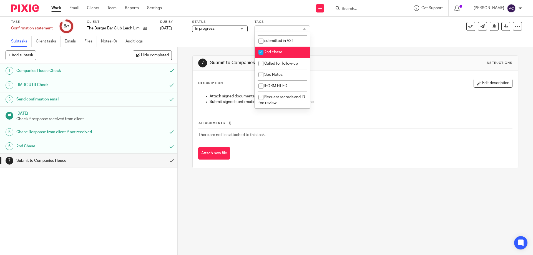
click at [279, 52] on span "2nd chase" at bounding box center [273, 52] width 18 height 4
checkbox input "false"
click at [378, 57] on div "7 Submit to Companies House Instructions" at bounding box center [355, 63] width 325 height 15
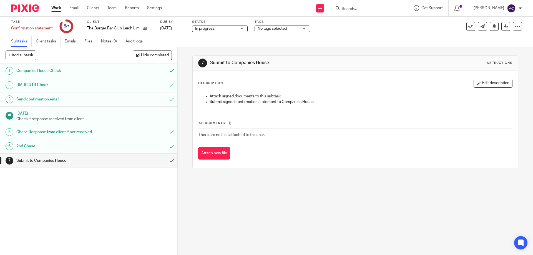
click at [276, 26] on span "No tags selected" at bounding box center [279, 29] width 42 height 6
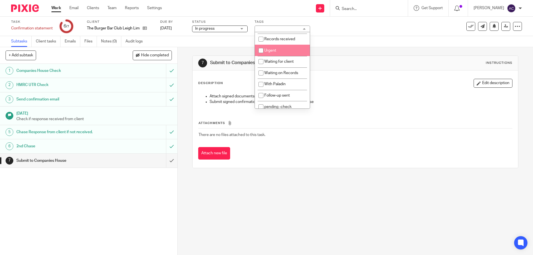
scroll to position [0, 0]
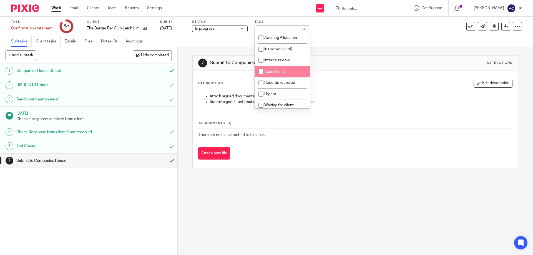
click at [282, 71] on span "Ready to file" at bounding box center [274, 72] width 21 height 4
checkbox input "true"
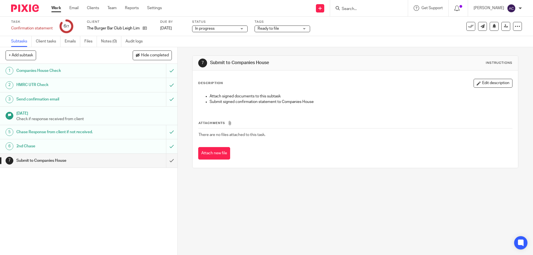
drag, startPoint x: 355, startPoint y: 42, endPoint x: 351, endPoint y: 45, distance: 4.7
click at [355, 42] on div "Subtasks Client tasks Emails Files Notes (0) Audit logs" at bounding box center [266, 41] width 533 height 11
click at [164, 161] on input "submit" at bounding box center [88, 161] width 177 height 14
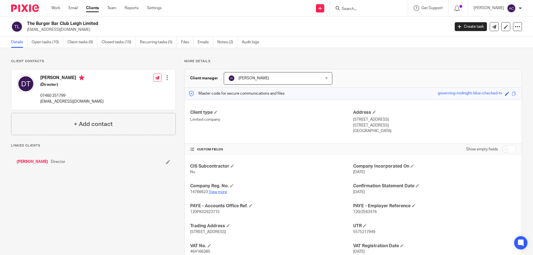
click at [216, 191] on link "View more" at bounding box center [218, 192] width 18 height 4
click at [28, 162] on link "[PERSON_NAME]" at bounding box center [32, 162] width 31 height 6
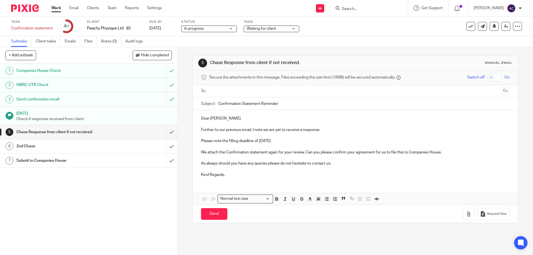
click at [378, 24] on div "Task Confirmation statement Save Confirmation statement 4 /7 Client Peachy Phys…" at bounding box center [224, 26] width 426 height 13
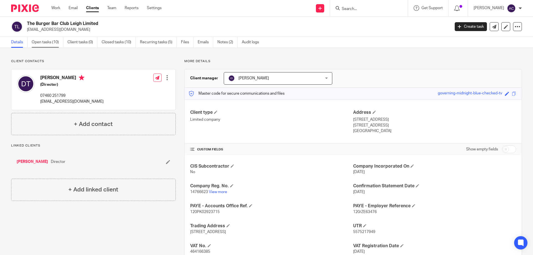
click at [36, 43] on link "Open tasks (10)" at bounding box center [48, 42] width 32 height 11
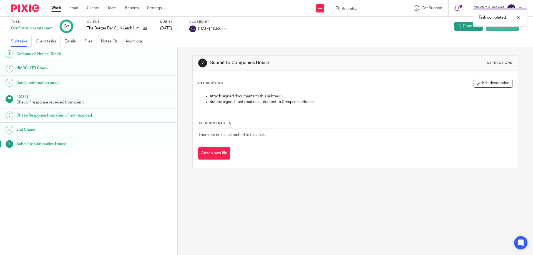
click at [501, 31] on link "Reopen task" at bounding box center [502, 26] width 33 height 9
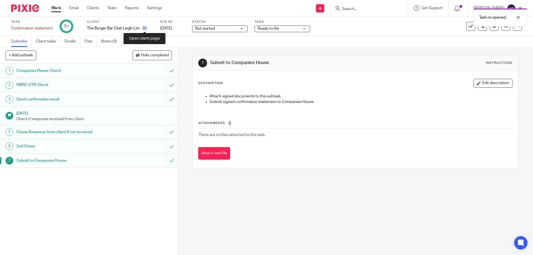
click at [144, 29] on icon at bounding box center [145, 28] width 4 height 4
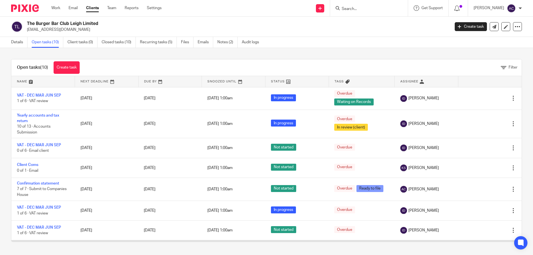
scroll to position [67, 0]
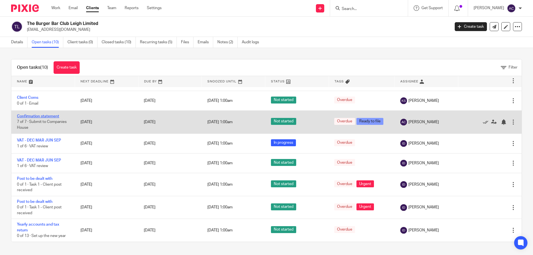
click at [41, 116] on link "Confirmation statement" at bounding box center [38, 116] width 42 height 4
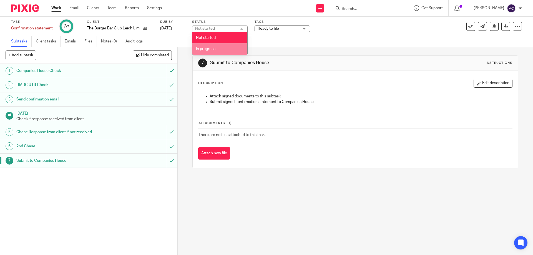
drag, startPoint x: 227, startPoint y: 46, endPoint x: 242, endPoint y: 16, distance: 34.0
click at [228, 46] on li "In progress" at bounding box center [219, 48] width 55 height 11
drag, startPoint x: 242, startPoint y: 5, endPoint x: 246, endPoint y: 4, distance: 4.0
click at [244, 4] on div "Send new email Create task Add client Get Support Contact via email Check our d…" at bounding box center [351, 8] width 363 height 16
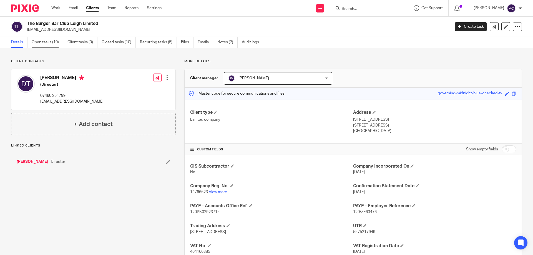
click at [36, 39] on link "Open tasks (10)" at bounding box center [48, 42] width 32 height 11
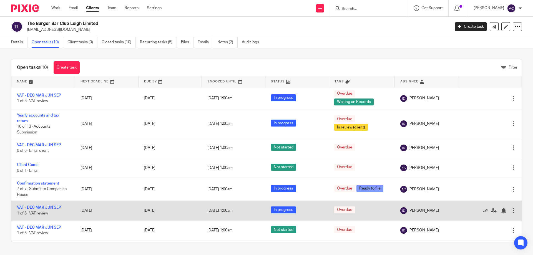
scroll to position [67, 0]
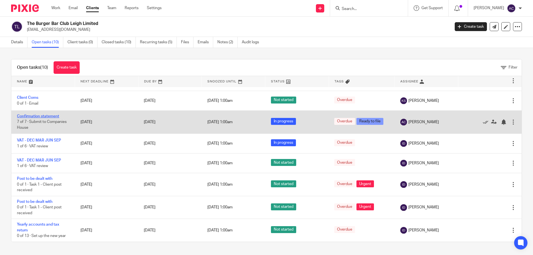
click at [34, 117] on link "Confirmation statement" at bounding box center [38, 116] width 42 height 4
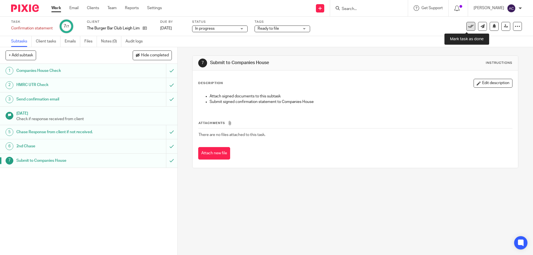
click at [468, 28] on icon at bounding box center [471, 27] width 6 height 6
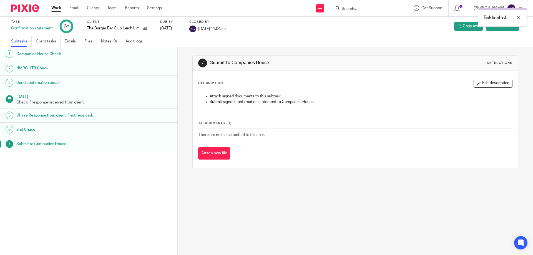
click at [55, 7] on link "Work" at bounding box center [56, 8] width 10 height 6
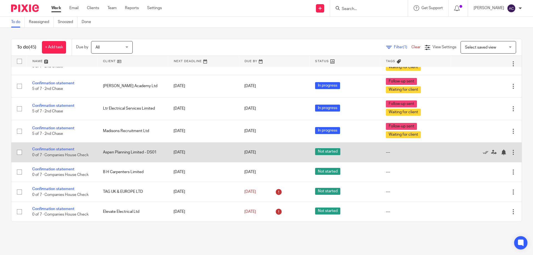
scroll to position [709, 0]
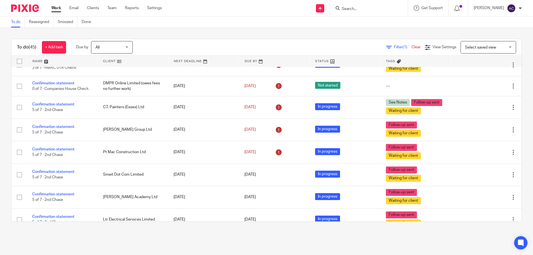
click at [253, 14] on div "Send new email Create task Add client Get Support Contact via email Check our d…" at bounding box center [351, 8] width 363 height 16
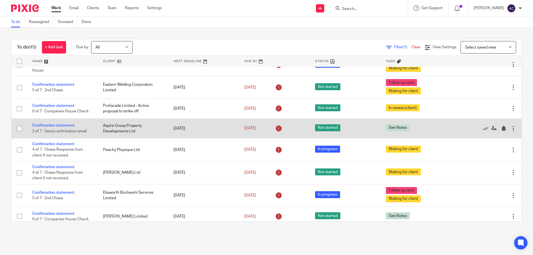
scroll to position [404, 0]
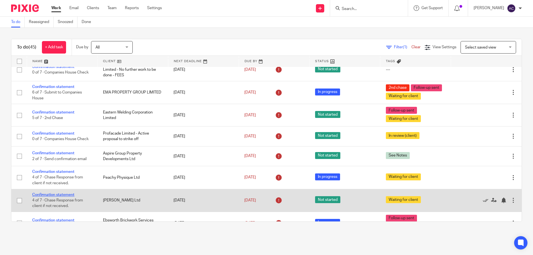
click at [66, 195] on link "Confirmation statement" at bounding box center [53, 195] width 42 height 4
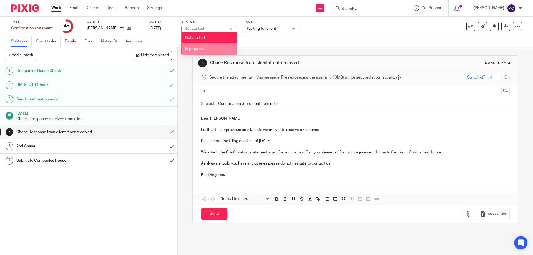
click at [214, 47] on li "In progress" at bounding box center [209, 48] width 55 height 11
click at [220, 7] on div "Send new email Create task Add client Get Support Contact via email Check our d…" at bounding box center [351, 8] width 363 height 16
click at [57, 10] on link "Work" at bounding box center [56, 8] width 10 height 6
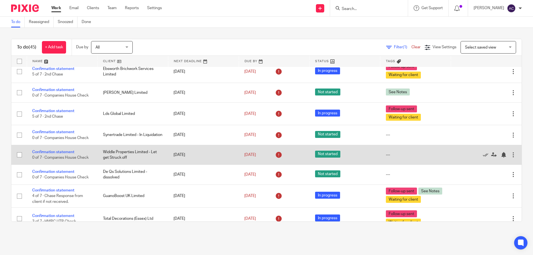
scroll to position [500, 0]
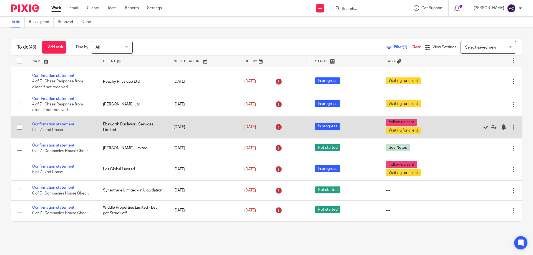
click at [59, 125] on link "Confirmation statement" at bounding box center [53, 124] width 42 height 4
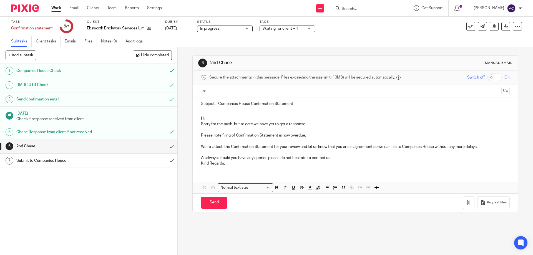
click at [278, 27] on span "Waiting for client + 1" at bounding box center [281, 29] width 36 height 4
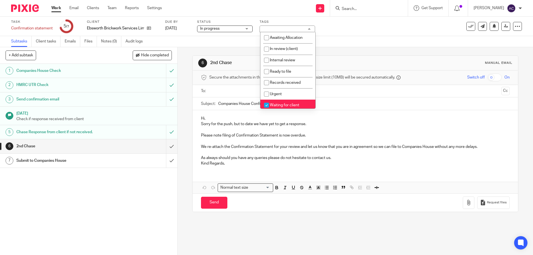
drag, startPoint x: 275, startPoint y: 105, endPoint x: 288, endPoint y: 96, distance: 15.7
click at [275, 105] on span "Waiting for client" at bounding box center [284, 105] width 29 height 4
checkbox input "false"
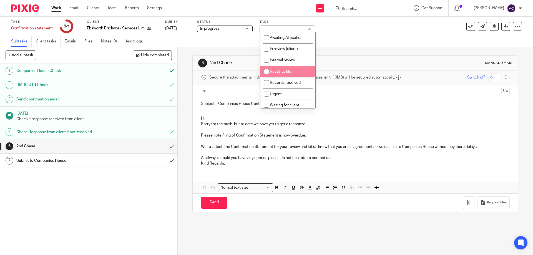
click at [284, 72] on span "Ready to file" at bounding box center [280, 72] width 21 height 4
checkbox input "true"
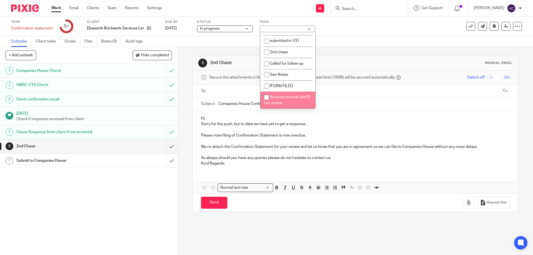
scroll to position [44, 0]
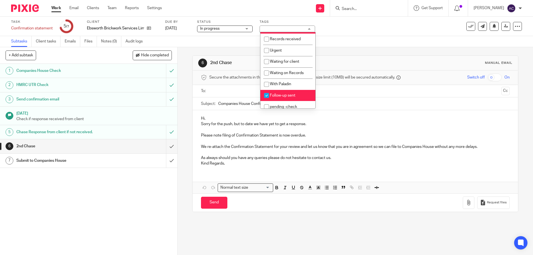
click at [290, 96] on span "Follow-up sent" at bounding box center [283, 96] width 26 height 4
checkbox input "false"
click at [368, 29] on div "Task Confirmation statement Save Confirmation statement 5 /7 Client Ebsworth Br…" at bounding box center [224, 26] width 426 height 13
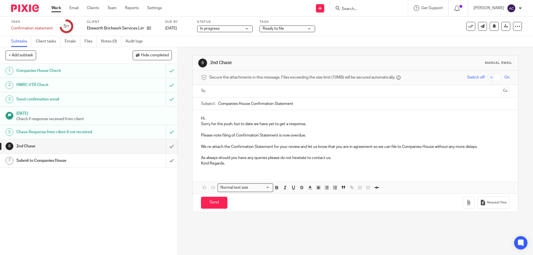
drag, startPoint x: 354, startPoint y: 26, endPoint x: 355, endPoint y: 22, distance: 4.0
click at [354, 25] on div "Task Confirmation statement Save Confirmation statement 5 /7 Client Ebsworth Br…" at bounding box center [224, 26] width 426 height 13
click at [61, 8] on ul "Work Email Clients Team Reports Settings" at bounding box center [110, 8] width 119 height 6
click at [61, 7] on link "Work" at bounding box center [56, 8] width 10 height 6
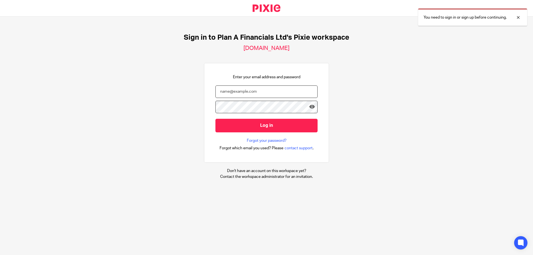
click at [230, 95] on input "email" at bounding box center [266, 92] width 102 height 12
click at [257, 94] on input "email" at bounding box center [266, 92] width 102 height 12
click at [257, 88] on input "email" at bounding box center [266, 92] width 102 height 12
click at [242, 96] on input "email" at bounding box center [266, 92] width 102 height 12
type input "Aimee.Coveney@plan-a.co.uk"
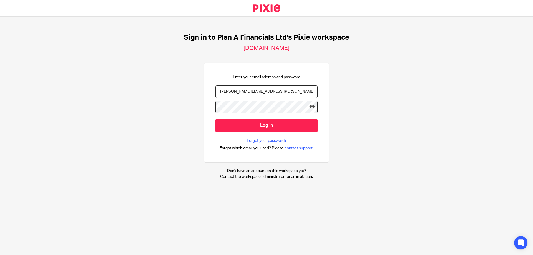
click at [215, 119] on input "Log in" at bounding box center [266, 126] width 102 height 14
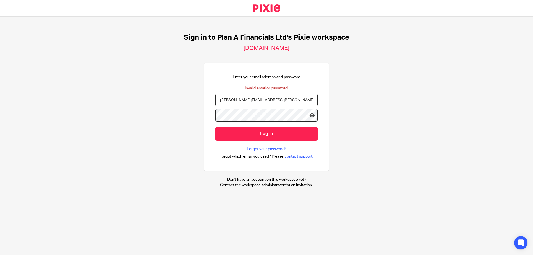
click at [215, 127] on input "Log in" at bounding box center [266, 134] width 102 height 14
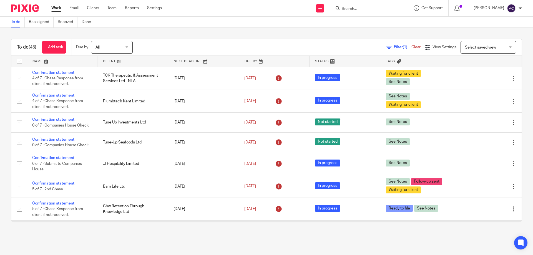
click at [349, 12] on div at bounding box center [369, 8] width 78 height 16
click at [350, 10] on input "Search" at bounding box center [366, 9] width 50 height 5
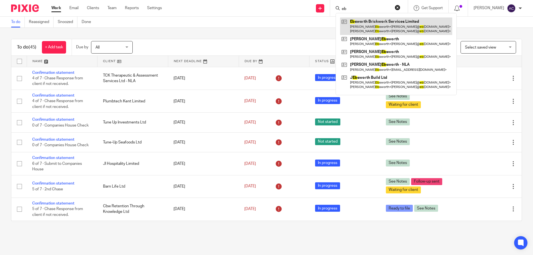
type input "eb"
click at [373, 23] on link at bounding box center [396, 25] width 112 height 17
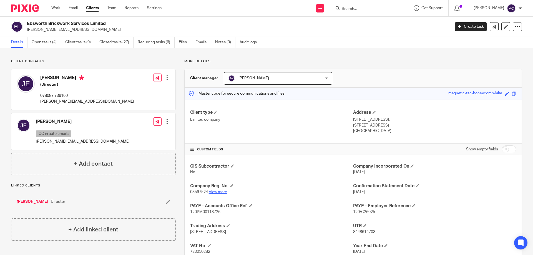
click at [218, 191] on link "View more" at bounding box center [218, 192] width 18 height 4
click at [26, 200] on link "[PERSON_NAME]" at bounding box center [32, 202] width 31 height 6
click at [39, 199] on link "[PERSON_NAME]" at bounding box center [32, 202] width 31 height 6
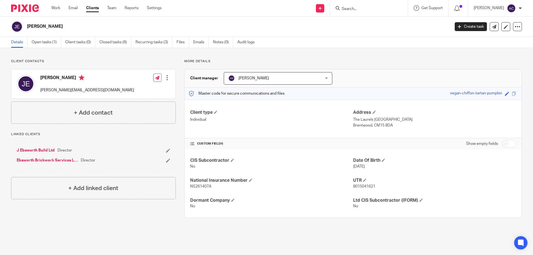
click at [46, 163] on link "Ebsworth Brickwork Services Limited" at bounding box center [47, 161] width 61 height 6
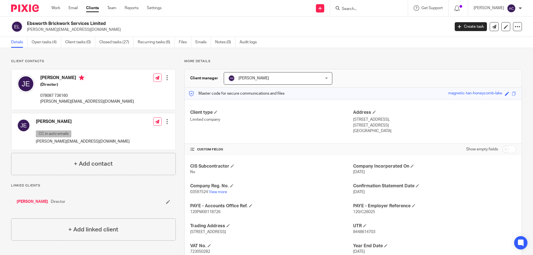
drag, startPoint x: 109, startPoint y: 24, endPoint x: 25, endPoint y: 22, distance: 83.3
click at [25, 22] on div "Ebsworth Brickwork Services Limited jason@ebsltd.net" at bounding box center [228, 27] width 435 height 12
copy h2 "Ebsworth Brickwork Services Limited"
click at [390, 44] on div "Details Open tasks (4) Client tasks (0) Closed tasks (27) Recurring tasks (6) F…" at bounding box center [266, 42] width 533 height 11
click at [215, 190] on link "View more" at bounding box center [218, 192] width 18 height 4
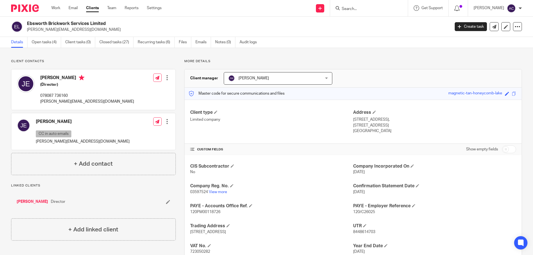
click at [333, 53] on div "Client contacts Jason Dean Ebsworth (Director) 078087 736160 jason@ebsltd.net E…" at bounding box center [266, 171] width 533 height 246
click at [222, 193] on link "View more" at bounding box center [218, 192] width 18 height 4
click at [46, 42] on link "Open tasks (4)" at bounding box center [46, 42] width 29 height 11
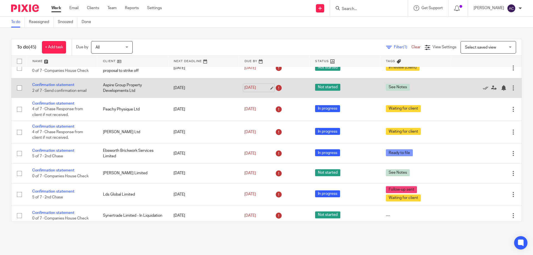
scroll to position [416, 0]
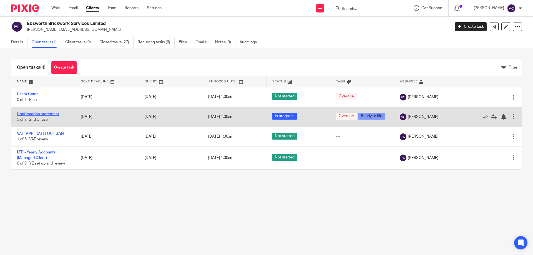
click at [25, 114] on link "Confirmation statement" at bounding box center [38, 114] width 42 height 4
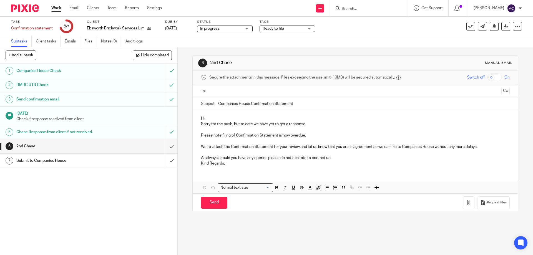
drag, startPoint x: 122, startPoint y: 164, endPoint x: 130, endPoint y: 164, distance: 8.1
click at [123, 164] on div "Submit to Companies House" at bounding box center [88, 161] width 144 height 8
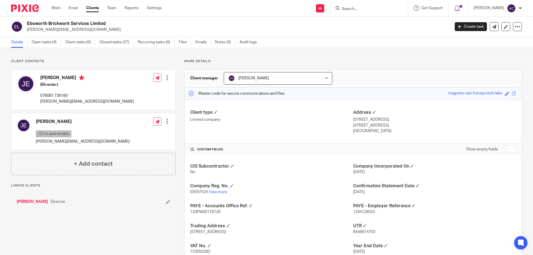
drag, startPoint x: 0, startPoint y: 0, endPoint x: 41, endPoint y: 39, distance: 57.0
click at [41, 39] on link "Open tasks (4)" at bounding box center [46, 42] width 29 height 11
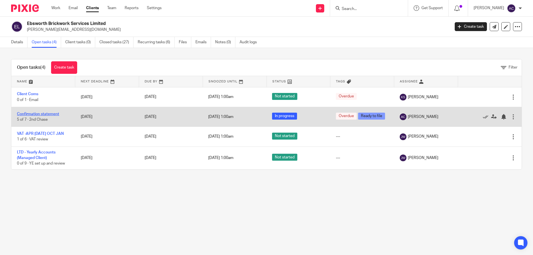
click at [47, 112] on link "Confirmation statement" at bounding box center [38, 114] width 42 height 4
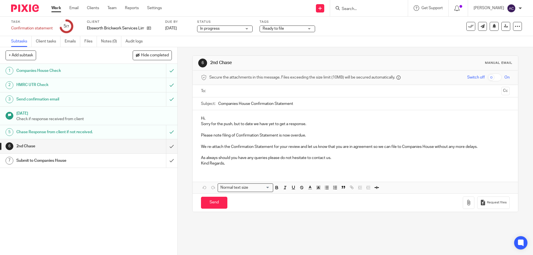
click at [135, 164] on div "Submit to Companies House" at bounding box center [88, 161] width 144 height 8
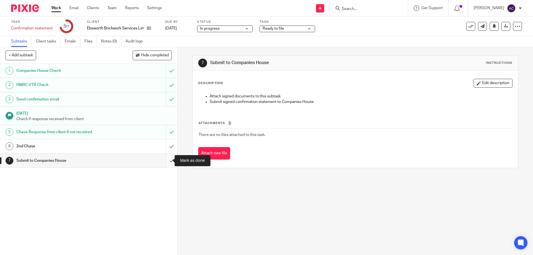
click at [168, 163] on input "submit" at bounding box center [88, 161] width 177 height 14
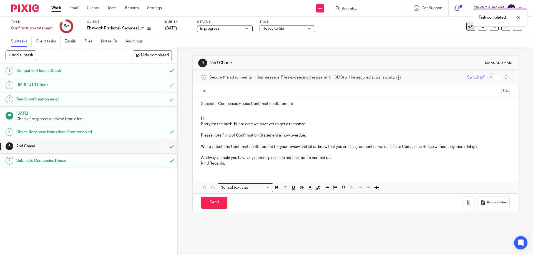
click at [468, 27] on icon at bounding box center [471, 27] width 6 height 6
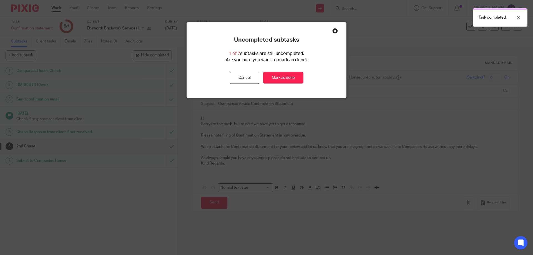
click at [353, 27] on div "Uncompleted subtasks 1 of 7 subtasks are still uncompleted. Are you sure you wa…" at bounding box center [266, 127] width 533 height 255
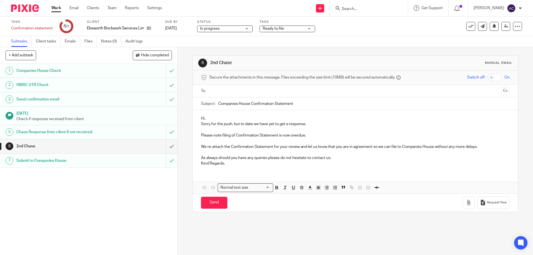
click at [137, 164] on div "Submit to Companies House" at bounding box center [88, 161] width 144 height 8
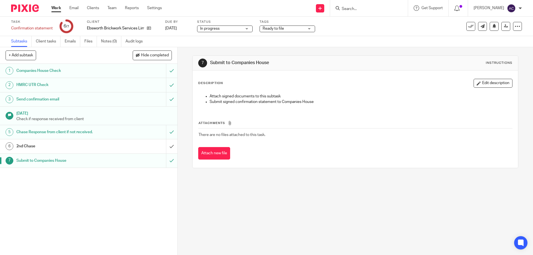
click at [468, 27] on icon at bounding box center [471, 27] width 6 height 6
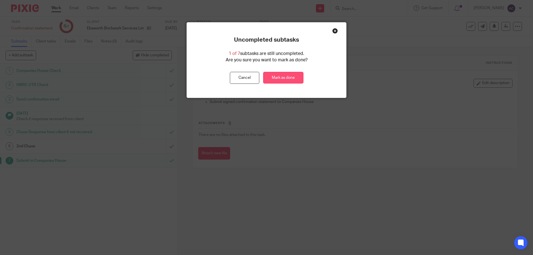
click at [280, 81] on link "Mark as done" at bounding box center [283, 78] width 40 height 12
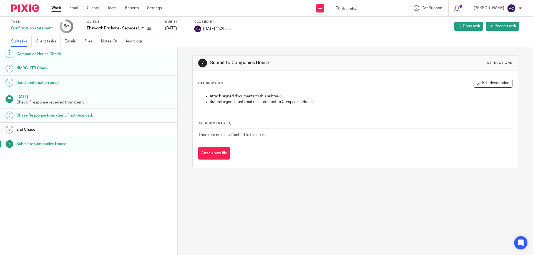
click at [367, 13] on div at bounding box center [369, 8] width 78 height 16
click at [371, 10] on input "Search" at bounding box center [366, 9] width 50 height 5
type input "eastern"
click at [371, 21] on link at bounding box center [392, 23] width 105 height 13
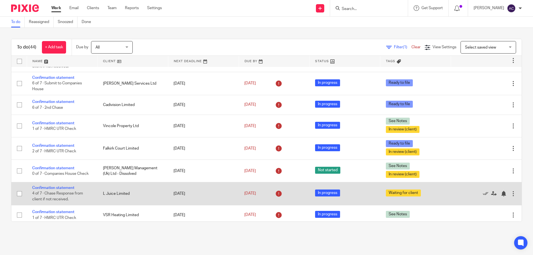
scroll to position [222, 0]
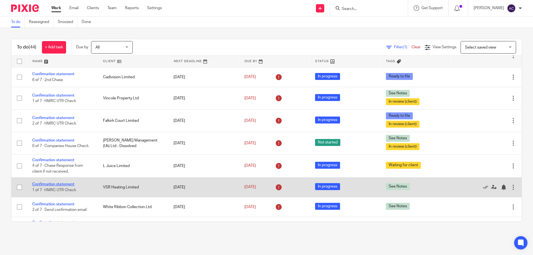
click at [54, 184] on link "Confirmation statement" at bounding box center [53, 184] width 42 height 4
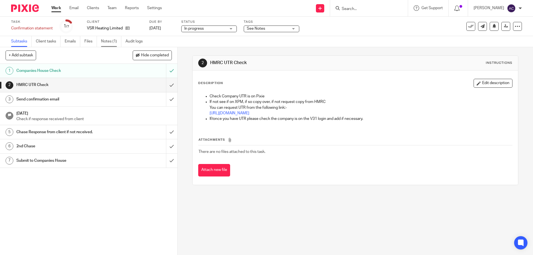
click at [115, 40] on link "Notes (1)" at bounding box center [111, 41] width 20 height 11
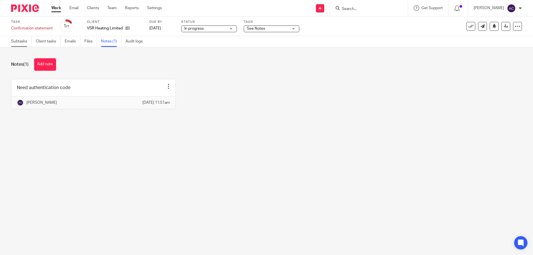
click at [19, 38] on link "Subtasks" at bounding box center [21, 41] width 21 height 11
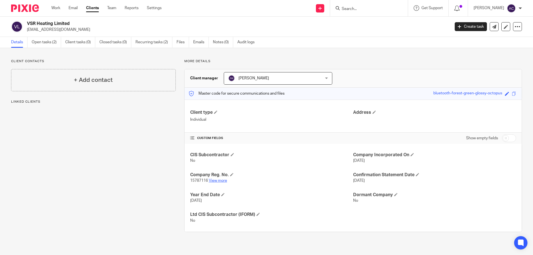
click at [225, 179] on link "View more" at bounding box center [218, 181] width 18 height 4
click at [55, 6] on link "Work" at bounding box center [55, 8] width 9 height 6
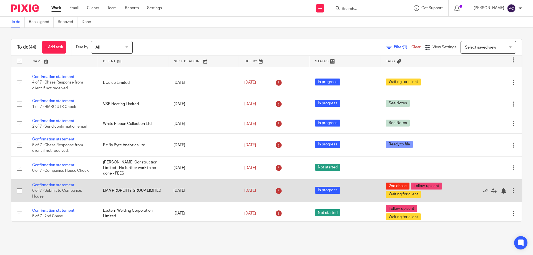
scroll to position [333, 0]
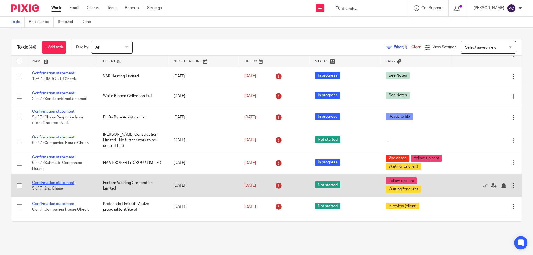
click at [67, 183] on link "Confirmation statement" at bounding box center [53, 183] width 42 height 4
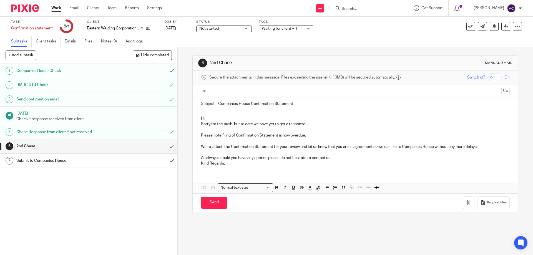
paste input "[EMAIL_ADDRESS][DOMAIN_NAME]"
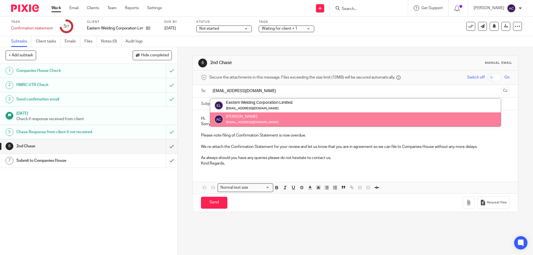
type input "[EMAIL_ADDRESS][DOMAIN_NAME]"
drag, startPoint x: 254, startPoint y: 120, endPoint x: 319, endPoint y: 139, distance: 67.9
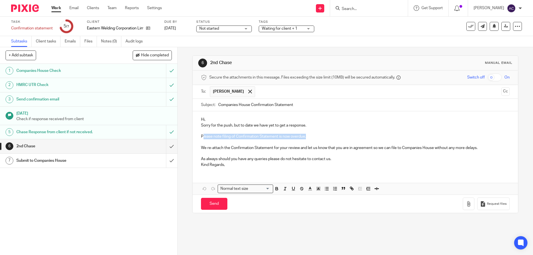
drag, startPoint x: 308, startPoint y: 135, endPoint x: 201, endPoint y: 138, distance: 107.2
click at [201, 138] on p "Sorry for the push, but to date we have yet to get a response. Please note fili…" at bounding box center [355, 145] width 308 height 45
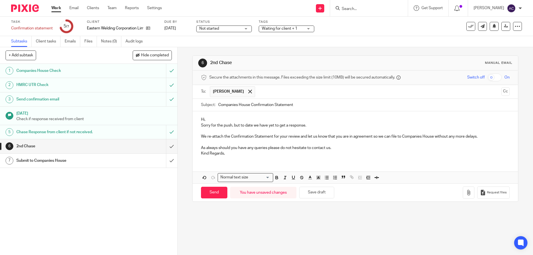
click at [202, 121] on p "Hi," at bounding box center [355, 120] width 308 height 6
click at [203, 118] on p "Hi," at bounding box center [355, 120] width 308 height 6
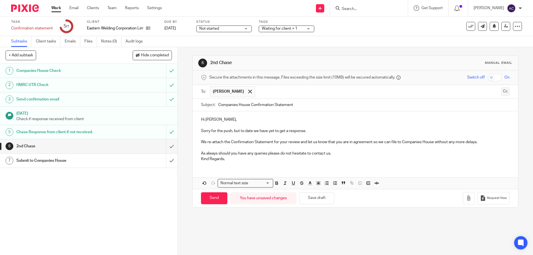
click at [501, 91] on button "Cc" at bounding box center [505, 91] width 8 height 8
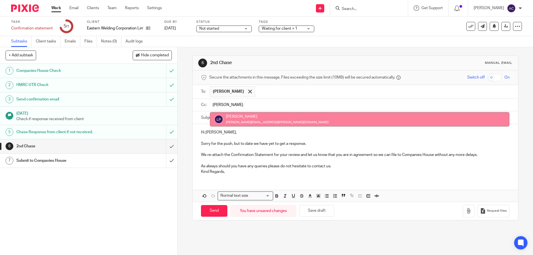
type input "[PERSON_NAME]"
click at [358, 111] on form "Secure the attachments in this message. Files exceeding the size limit (10MB) w…" at bounding box center [355, 146] width 325 height 150
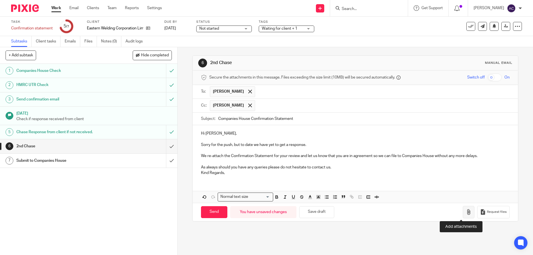
click at [466, 211] on icon "button" at bounding box center [469, 212] width 6 height 6
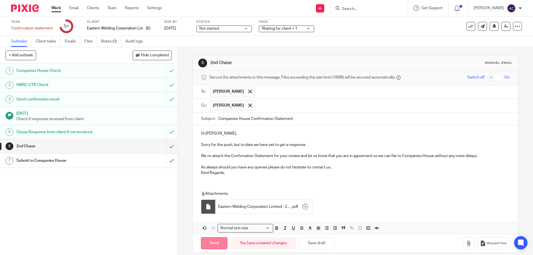
click at [216, 242] on input "Send" at bounding box center [214, 243] width 26 height 12
click at [285, 27] on span "Waiting for client + 1" at bounding box center [280, 29] width 36 height 4
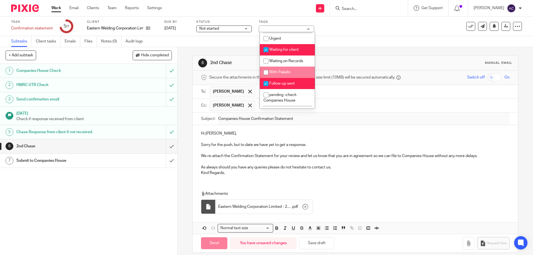
type input "Sent"
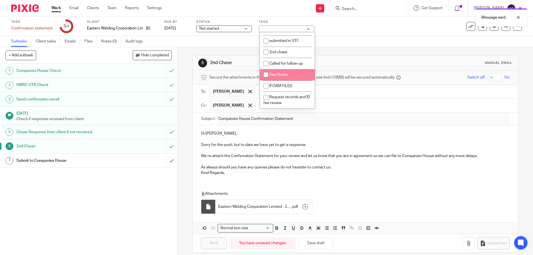
scroll to position [127, 0]
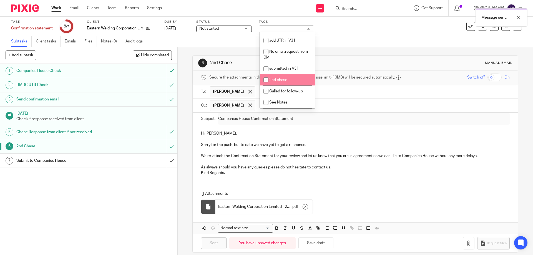
click at [282, 78] on span "2nd chase" at bounding box center [278, 80] width 18 height 4
checkbox input "true"
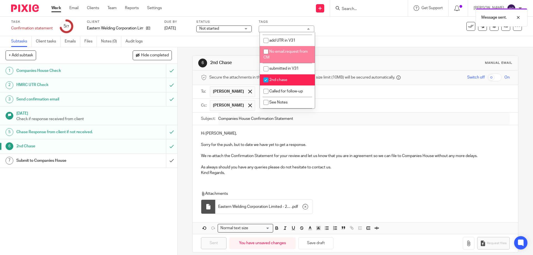
click at [367, 33] on div "Task Confirmation statement Save Confirmation statement 5 /7 Client Eastern Wel…" at bounding box center [266, 26] width 533 height 19
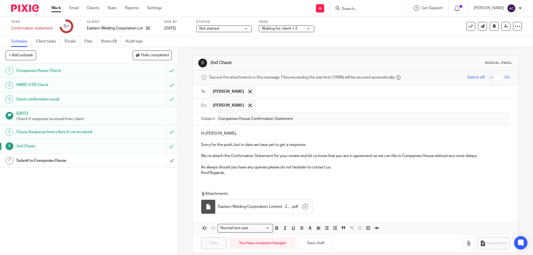
click at [234, 30] on span "Not started" at bounding box center [220, 29] width 42 height 6
drag, startPoint x: 225, startPoint y: 51, endPoint x: 227, endPoint y: 47, distance: 5.2
click at [225, 50] on li "In progress" at bounding box center [224, 48] width 55 height 11
drag, startPoint x: 243, startPoint y: 7, endPoint x: 250, endPoint y: 2, distance: 8.5
click at [243, 6] on div "Send new email Create task Add client Get Support Contact via email Check our d…" at bounding box center [351, 8] width 363 height 16
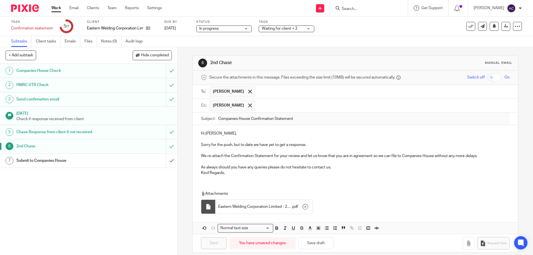
click at [56, 7] on link "Work" at bounding box center [56, 8] width 10 height 6
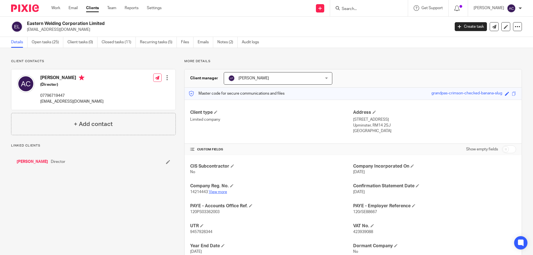
click at [225, 191] on link "View more" at bounding box center [218, 192] width 18 height 4
click at [89, 105] on div "[PERSON_NAME] (Director) 07796719447 [PERSON_NAME][EMAIL_ADDRESS][DOMAIN_NAME] …" at bounding box center [93, 89] width 164 height 41
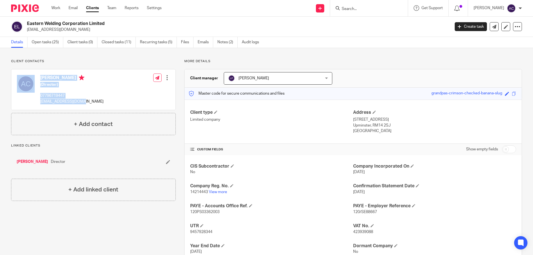
drag, startPoint x: 75, startPoint y: 105, endPoint x: 36, endPoint y: 102, distance: 38.7
click at [36, 102] on div "[PERSON_NAME] (Director) 07796719447 [PERSON_NAME][EMAIL_ADDRESS][DOMAIN_NAME] …" at bounding box center [93, 89] width 164 height 41
click at [81, 100] on p "[EMAIL_ADDRESS][DOMAIN_NAME]" at bounding box center [71, 102] width 63 height 6
click at [83, 102] on p "[EMAIL_ADDRESS][DOMAIN_NAME]" at bounding box center [71, 102] width 63 height 6
drag, startPoint x: 81, startPoint y: 102, endPoint x: 40, endPoint y: 103, distance: 41.1
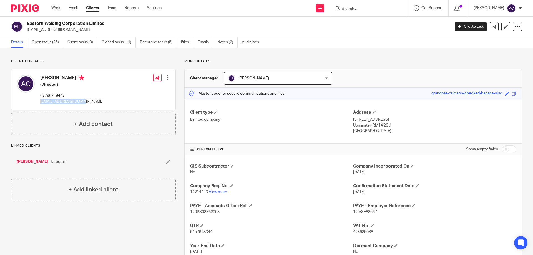
click at [40, 103] on p "andy@easternwc.co.uk" at bounding box center [71, 102] width 63 height 6
copy p "andy@easternwc.co.uk"
click at [29, 161] on link "[PERSON_NAME]" at bounding box center [32, 162] width 31 height 6
drag, startPoint x: 82, startPoint y: 102, endPoint x: 40, endPoint y: 101, distance: 41.9
click at [40, 101] on p "[EMAIL_ADDRESS][DOMAIN_NAME]" at bounding box center [71, 102] width 63 height 6
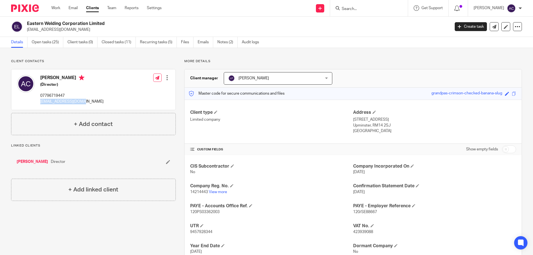
click at [99, 101] on div "[PERSON_NAME] (Director) 07796719447 [PERSON_NAME][EMAIL_ADDRESS][DOMAIN_NAME] …" at bounding box center [93, 89] width 164 height 41
drag, startPoint x: 288, startPoint y: 140, endPoint x: 164, endPoint y: 37, distance: 161.3
click at [287, 140] on div "Client type Limited company Address Suite 17, Essex House, Station Road Upminst…" at bounding box center [353, 122] width 337 height 44
click at [350, 47] on div "Details Open tasks (25) Client tasks (0) Closed tasks (11) Recurring tasks (5) …" at bounding box center [266, 42] width 533 height 11
click at [365, 11] on div at bounding box center [369, 8] width 78 height 16
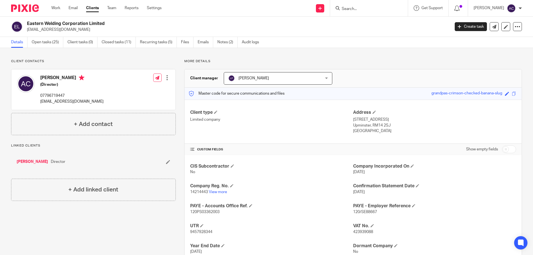
click at [364, 10] on input "Search" at bounding box center [366, 9] width 50 height 5
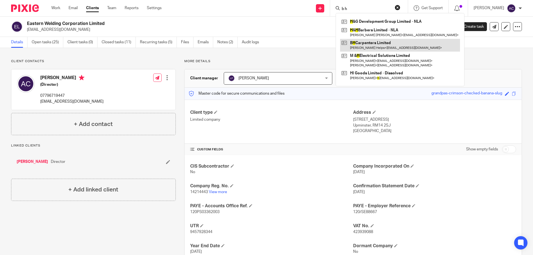
type input "b h"
click at [359, 44] on link at bounding box center [400, 45] width 120 height 13
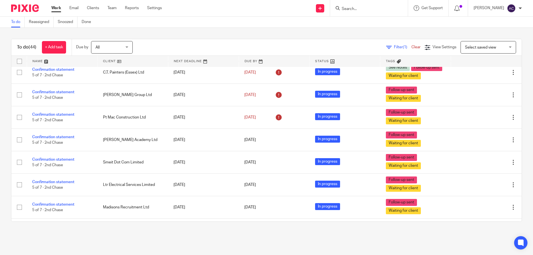
scroll to position [798, 0]
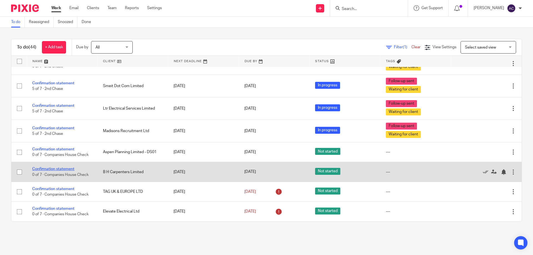
click at [64, 169] on link "Confirmation statement" at bounding box center [53, 169] width 42 height 4
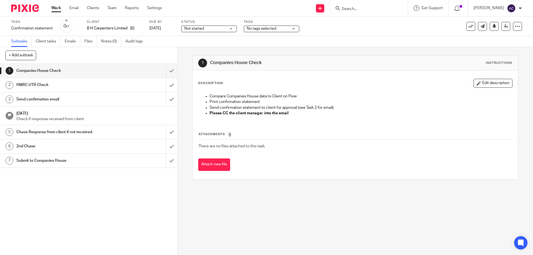
click at [200, 35] on div "Task Confirmation statement Save Confirmation statement 0 /7 Client B H Carpent…" at bounding box center [266, 32] width 533 height 31
drag, startPoint x: 203, startPoint y: 29, endPoint x: 202, endPoint y: 33, distance: 4.7
click at [203, 29] on span "Not started" at bounding box center [194, 29] width 20 height 4
drag, startPoint x: 196, startPoint y: 48, endPoint x: 192, endPoint y: 51, distance: 5.5
click at [195, 49] on span "In progress" at bounding box center [194, 49] width 19 height 4
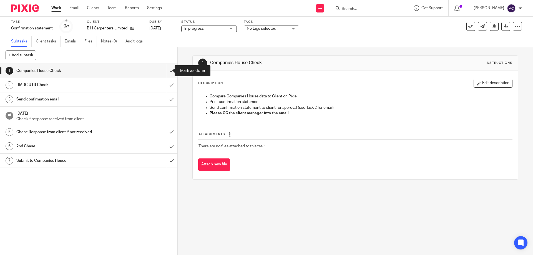
drag, startPoint x: 165, startPoint y: 70, endPoint x: 255, endPoint y: 26, distance: 99.9
click at [166, 70] on input "submit" at bounding box center [88, 71] width 177 height 14
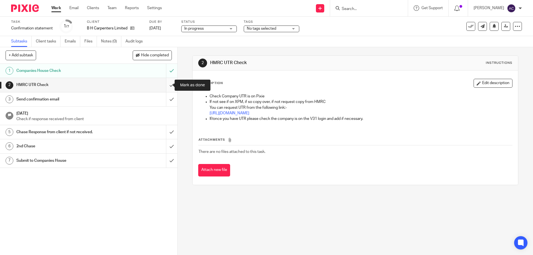
click at [164, 88] on input "submit" at bounding box center [88, 85] width 177 height 14
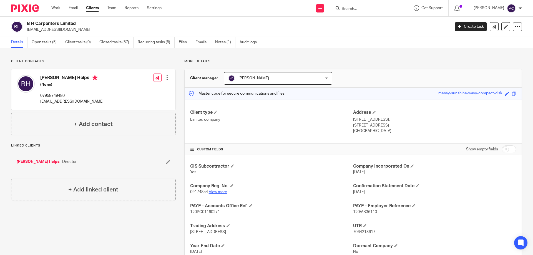
click at [216, 194] on p "09174854 View more" at bounding box center [271, 192] width 163 height 6
click at [220, 192] on link "View more" at bounding box center [218, 192] width 18 height 4
drag, startPoint x: 368, startPoint y: 233, endPoint x: 351, endPoint y: 233, distance: 16.4
click at [353, 233] on p "7064213617" at bounding box center [434, 232] width 163 height 6
copy span "7064213617"
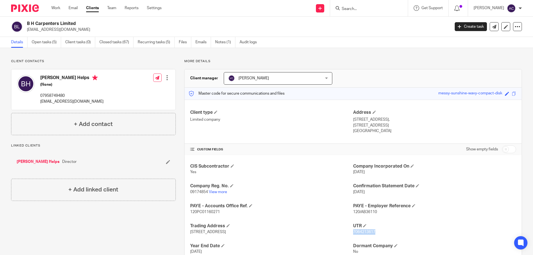
click at [518, 27] on div "B H Carpenters Limited bradleyhelps@yahoo.co.uk Create task Update from Compani…" at bounding box center [266, 27] width 533 height 20
click at [515, 29] on icon at bounding box center [518, 27] width 6 height 6
click at [488, 41] on link "Update from Companies House" at bounding box center [482, 41] width 61 height 8
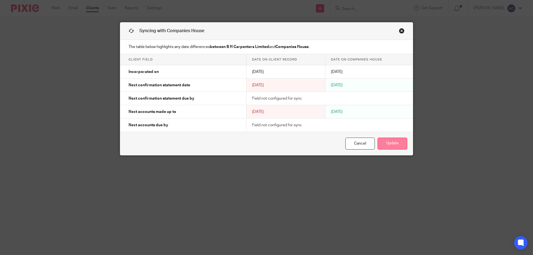
click at [390, 143] on button "Update" at bounding box center [393, 144] width 30 height 12
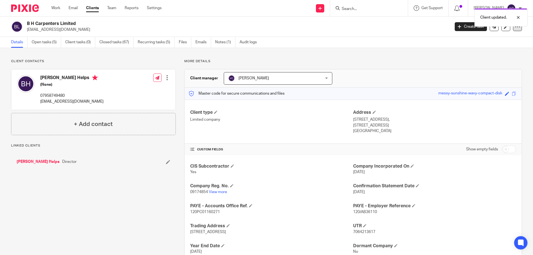
click at [514, 30] on div at bounding box center [517, 26] width 9 height 9
click at [498, 39] on link "Update from Companies House" at bounding box center [482, 41] width 61 height 8
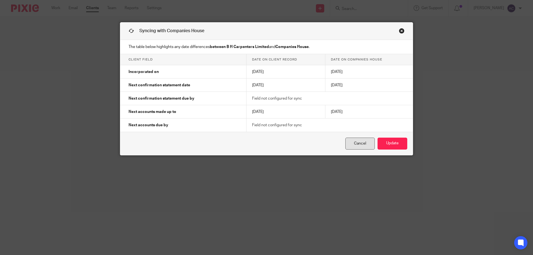
click at [353, 140] on link "Cancel" at bounding box center [359, 144] width 29 height 12
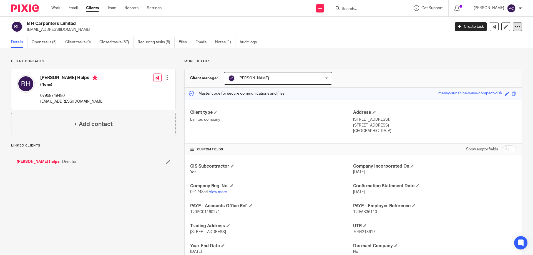
click at [515, 25] on icon at bounding box center [518, 27] width 6 height 6
click at [487, 39] on link "Update from Companies House" at bounding box center [482, 41] width 61 height 8
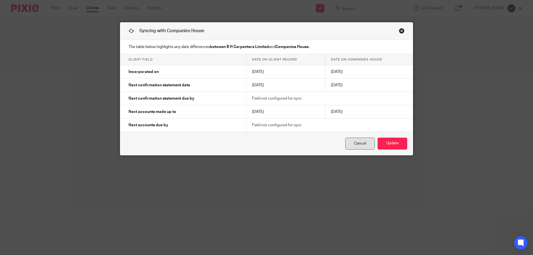
click at [363, 145] on link "Cancel" at bounding box center [359, 144] width 29 height 12
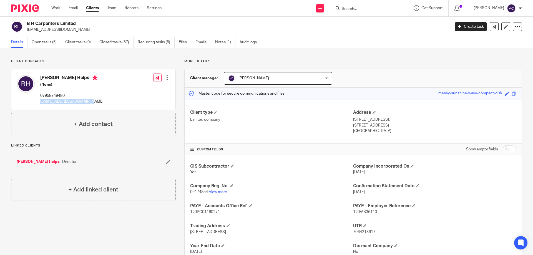
drag, startPoint x: 101, startPoint y: 105, endPoint x: 48, endPoint y: 102, distance: 52.8
click at [39, 103] on div "[PERSON_NAME] Helps (None) 07958749480 [EMAIL_ADDRESS][DOMAIN_NAME] Edit contac…" at bounding box center [93, 89] width 164 height 41
copy p "[EMAIL_ADDRESS][DOMAIN_NAME]"
drag, startPoint x: 71, startPoint y: 25, endPoint x: 26, endPoint y: 23, distance: 45.0
click at [26, 23] on div "B H Carpenters Limited [EMAIL_ADDRESS][DOMAIN_NAME]" at bounding box center [228, 27] width 435 height 12
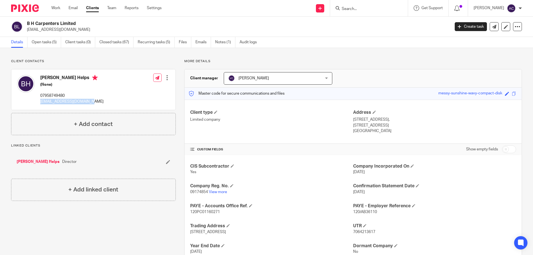
copy h2 "B H Carpenters Limited"
drag, startPoint x: 306, startPoint y: 47, endPoint x: 309, endPoint y: 48, distance: 3.5
click at [306, 47] on div "Details Open tasks (5) Client tasks (0) Closed tasks (67) Recurring tasks (5) F…" at bounding box center [266, 42] width 533 height 11
click at [371, 9] on input "Search" at bounding box center [366, 9] width 50 height 5
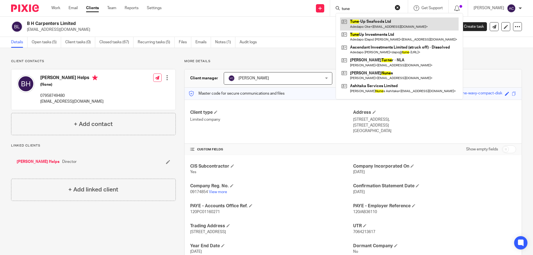
type input "tune"
drag, startPoint x: 377, startPoint y: 19, endPoint x: 382, endPoint y: 21, distance: 5.9
click at [378, 19] on link at bounding box center [399, 23] width 119 height 13
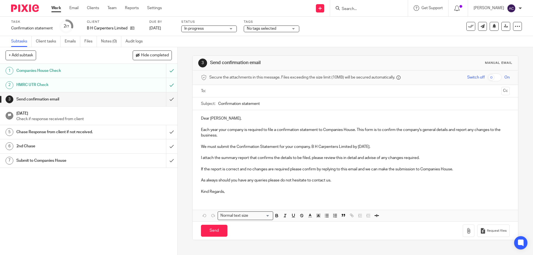
paste input "bradleyhelps@yahoo.co.uk"
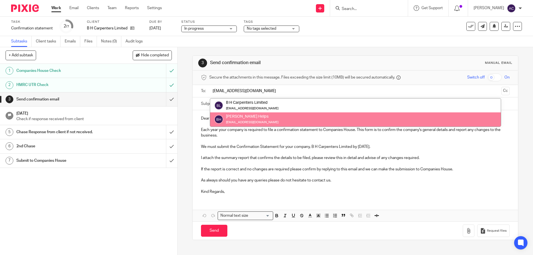
type input "bradleyhelps@yahoo.co.uk"
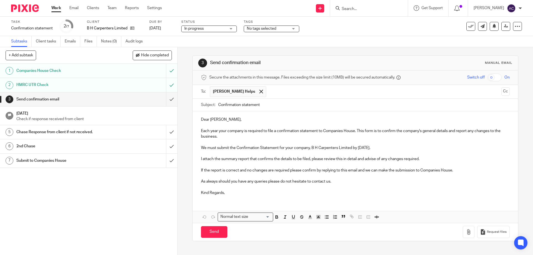
click at [370, 149] on p "We must submit the Confirmation Statement for your company, B H Carpenters Limi…" at bounding box center [355, 148] width 308 height 6
click at [359, 146] on p "We must submit the Confirmation Statement for your company, B H Carpenters Limi…" at bounding box center [355, 148] width 308 height 6
click at [360, 147] on p "We must submit the Confirmation Statement for your company, B H Carpenters Limi…" at bounding box center [355, 148] width 308 height 6
click at [360, 148] on p "We must submit the Confirmation Statement for your company, B H Carpenters Limi…" at bounding box center [355, 148] width 308 height 6
click at [401, 147] on p "We must submit the Confirmation Statement for your company, B H Carpenters Limi…" at bounding box center [355, 148] width 308 height 6
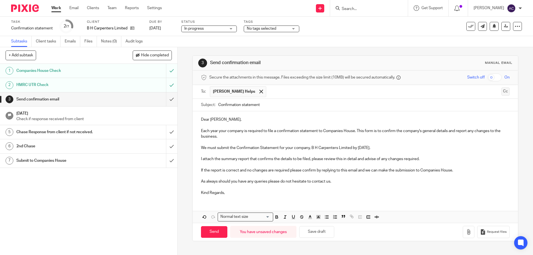
click at [501, 92] on button "Cc" at bounding box center [505, 91] width 8 height 8
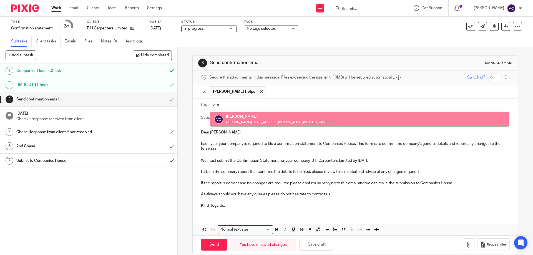
type input "vire"
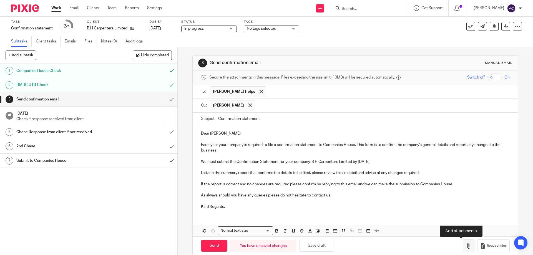
click at [463, 250] on button "button" at bounding box center [469, 246] width 12 height 12
click at [466, 244] on icon "button" at bounding box center [469, 246] width 6 height 6
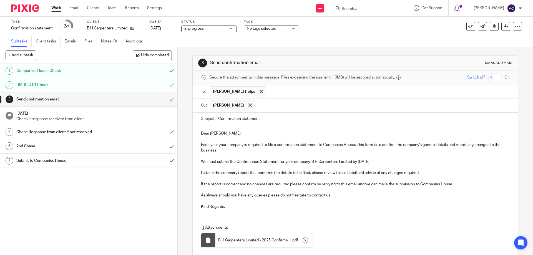
scroll to position [40, 0]
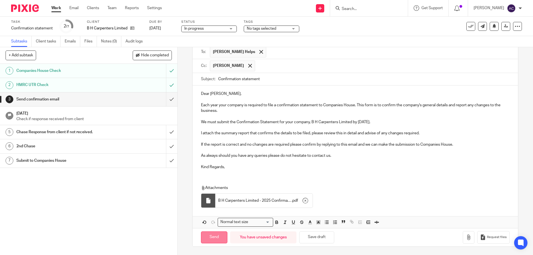
click at [213, 239] on input "Send" at bounding box center [214, 238] width 26 height 12
click at [275, 31] on span "No tags selected" at bounding box center [268, 29] width 42 height 6
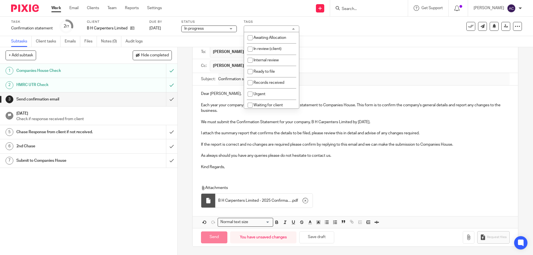
scroll to position [83, 0]
type input "Sent"
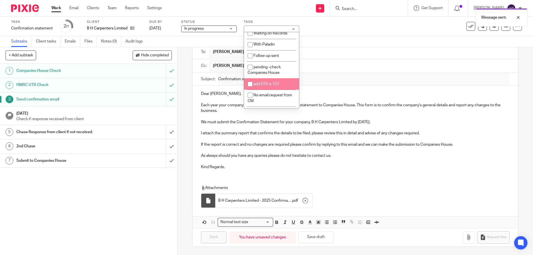
scroll to position [56, 0]
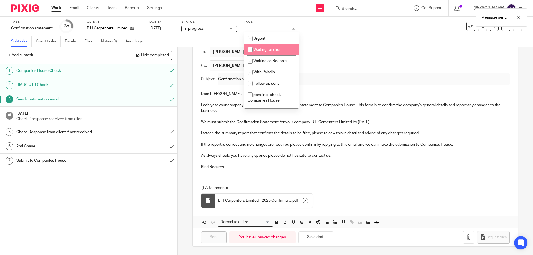
click at [271, 49] on span "Waiting for client" at bounding box center [267, 50] width 29 height 4
checkbox input "true"
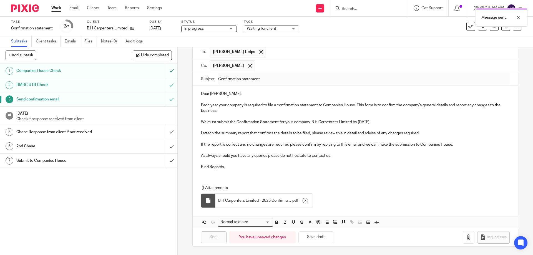
click at [352, 29] on div "Task Confirmation statement Save Confirmation statement 2 /7 Client B H Carpent…" at bounding box center [224, 26] width 426 height 13
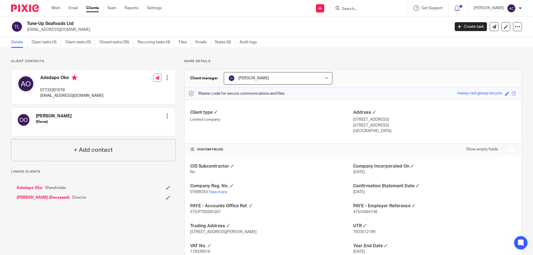
click at [168, 77] on div at bounding box center [167, 78] width 6 height 6
click at [131, 88] on link "Edit contact" at bounding box center [140, 90] width 53 height 8
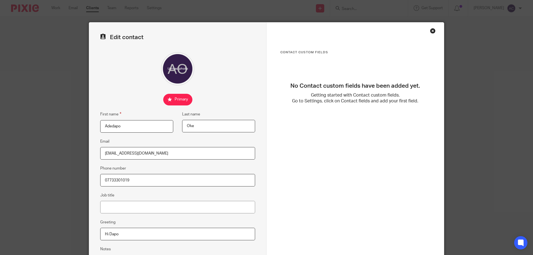
drag, startPoint x: 156, startPoint y: 150, endPoint x: 98, endPoint y: 154, distance: 58.2
click at [97, 154] on div "Edit contact First name Adedapo Last name Oke Email mydsdz@gmail.com Phone numb…" at bounding box center [177, 157] width 177 height 270
paste input "[EMAIL_ADDRESS][DOMAIN_NAME]"
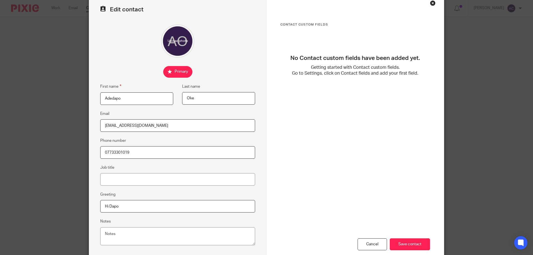
scroll to position [56, 0]
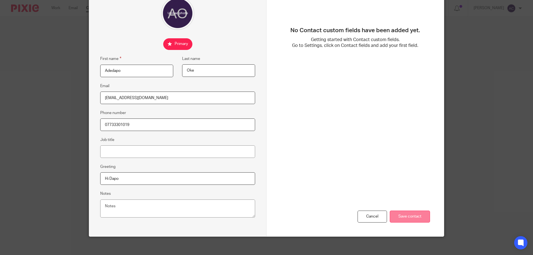
type input "mydsd2@gmail.com"
click at [411, 219] on input "Save contact" at bounding box center [410, 217] width 40 height 12
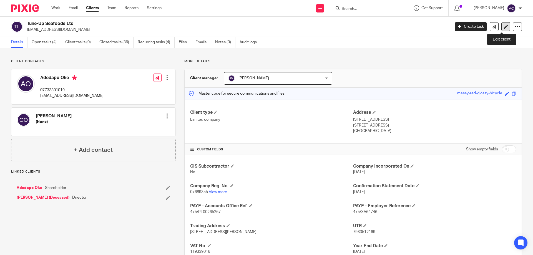
click at [504, 27] on link at bounding box center [505, 26] width 9 height 9
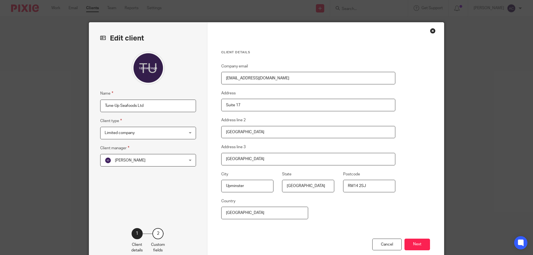
drag, startPoint x: 293, startPoint y: 74, endPoint x: 209, endPoint y: 75, distance: 84.4
click at [209, 75] on div "Client details Company email mydsdz@gmail.com Address Suite 17 Address line 2 E…" at bounding box center [325, 143] width 237 height 242
paste input "[EMAIL_ADDRESS][DOMAIN_NAME]"
type input "[EMAIL_ADDRESS][DOMAIN_NAME]"
click at [424, 245] on button "Next" at bounding box center [417, 245] width 26 height 12
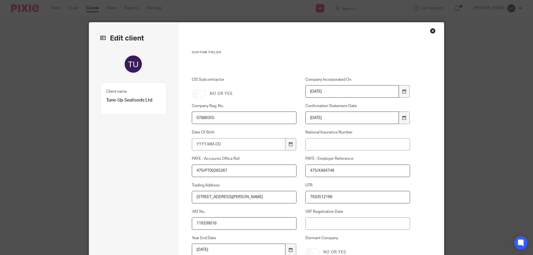
scroll to position [92, 0]
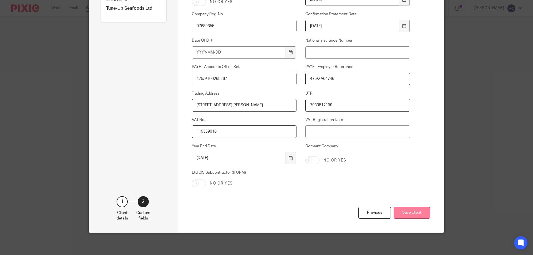
click at [414, 214] on button "Save client" at bounding box center [412, 213] width 36 height 12
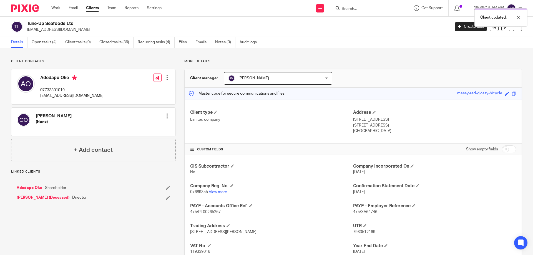
click at [333, 48] on div "Client contacts Adedapo Oke 07733301019 [EMAIL_ADDRESS][DOMAIN_NAME] Edit conta…" at bounding box center [266, 171] width 533 height 246
click at [35, 187] on link "Adedapo Oke" at bounding box center [30, 188] width 26 height 6
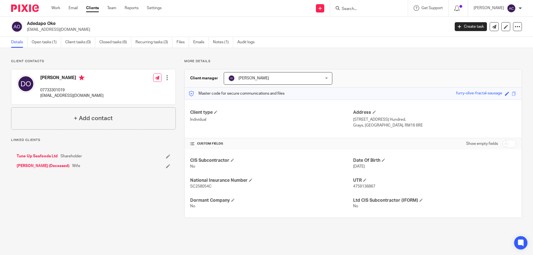
drag, startPoint x: 165, startPoint y: 79, endPoint x: 235, endPoint y: 117, distance: 79.3
click at [167, 79] on div at bounding box center [167, 78] width 6 height 6
click at [138, 87] on link "Edit contact" at bounding box center [140, 90] width 53 height 8
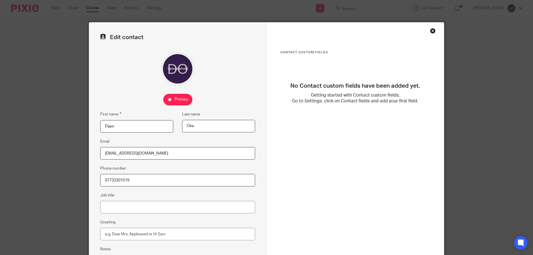
drag, startPoint x: 150, startPoint y: 156, endPoint x: 58, endPoint y: 157, distance: 92.5
click at [51, 156] on div "Edit contact First name Dapo Last name Oke Email mydsdz@gmail.com Phone number …" at bounding box center [266, 127] width 533 height 255
paste input "mydsd2@gmail.com"
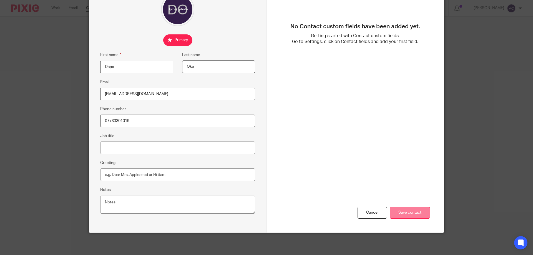
type input "mydsd2@gmail.com"
click at [395, 209] on input "Save contact" at bounding box center [410, 213] width 40 height 12
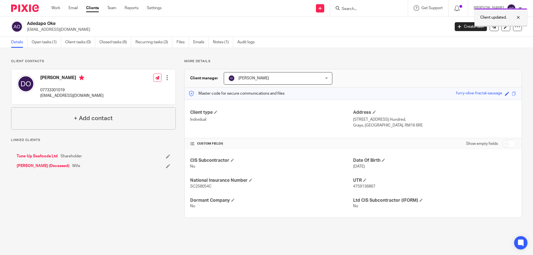
click at [501, 26] on div "Client updated." at bounding box center [500, 17] width 53 height 18
click at [501, 29] on link at bounding box center [505, 26] width 9 height 9
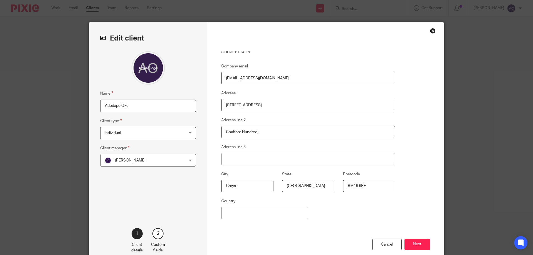
drag, startPoint x: 276, startPoint y: 82, endPoint x: 192, endPoint y: 79, distance: 84.4
click at [190, 79] on div "Edit client Name Adedapo Oke Client type Individual Individual Individual Limit…" at bounding box center [266, 143] width 355 height 242
paste input "mydsd2@gmail.com"
type input "mydsd2@gmail.com"
click at [416, 243] on button "Next" at bounding box center [417, 245] width 26 height 12
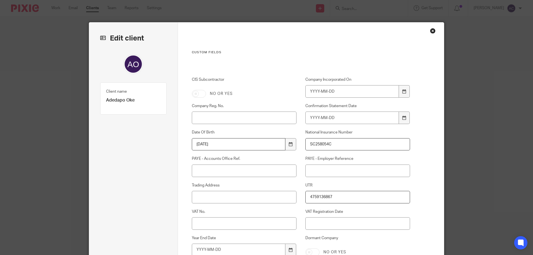
scroll to position [83, 0]
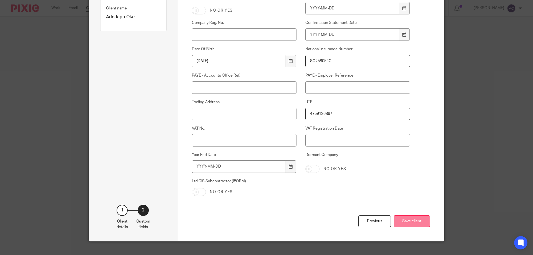
click at [419, 222] on button "Save client" at bounding box center [412, 221] width 36 height 12
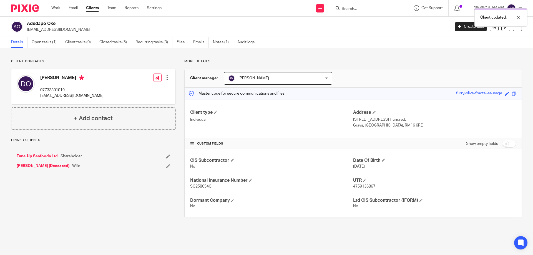
click at [43, 155] on link "Tune-Up Seafoods Ltd" at bounding box center [37, 157] width 41 height 6
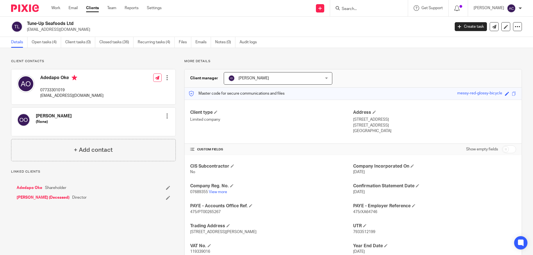
click at [366, 6] on form at bounding box center [370, 8] width 59 height 7
click at [366, 9] on input "Search" at bounding box center [366, 9] width 50 height 5
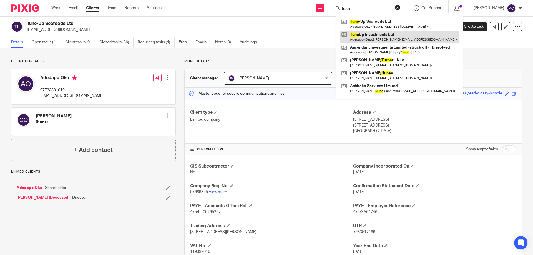
type input "tune"
click at [388, 37] on link at bounding box center [399, 37] width 119 height 13
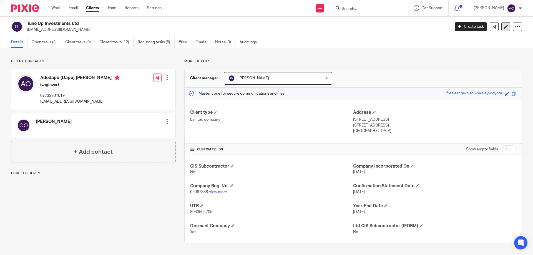
drag, startPoint x: 501, startPoint y: 26, endPoint x: 500, endPoint y: 31, distance: 5.7
click at [504, 26] on icon at bounding box center [506, 27] width 4 height 4
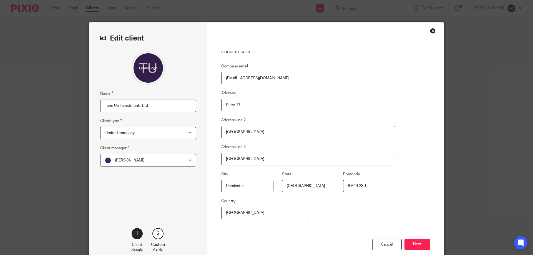
drag, startPoint x: 268, startPoint y: 72, endPoint x: 276, endPoint y: 81, distance: 11.2
click at [268, 75] on fieldset "Company email [EMAIL_ADDRESS][DOMAIN_NAME]" at bounding box center [308, 73] width 174 height 21
drag, startPoint x: 275, startPoint y: 80, endPoint x: 206, endPoint y: 76, distance: 69.0
click at [207, 76] on div "Client details Company email mydsdz@gmail.com Address Suite 17 Address line 2 E…" at bounding box center [325, 143] width 237 height 242
paste input "[EMAIL_ADDRESS][DOMAIN_NAME]"
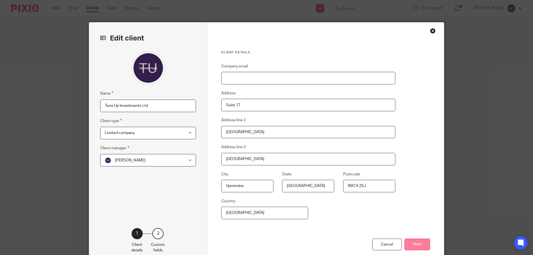
type input "[EMAIL_ADDRESS][DOMAIN_NAME]"
click at [420, 246] on button "Next" at bounding box center [417, 245] width 26 height 12
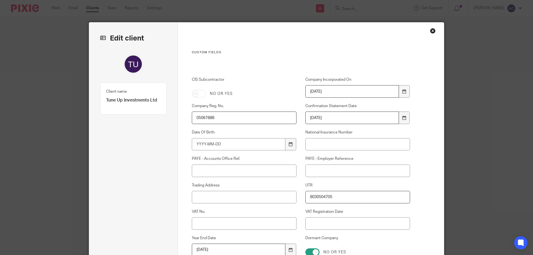
scroll to position [92, 0]
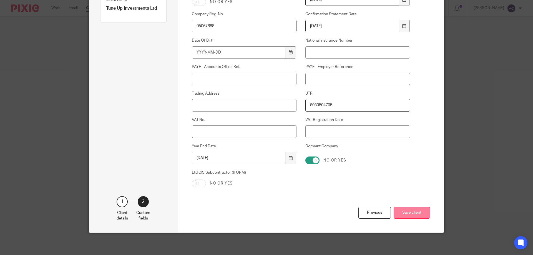
click at [415, 210] on button "Save client" at bounding box center [412, 213] width 36 height 12
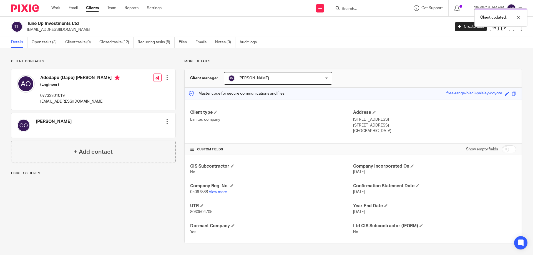
click at [168, 79] on div at bounding box center [167, 78] width 6 height 6
drag, startPoint x: 133, startPoint y: 88, endPoint x: 181, endPoint y: 112, distance: 53.3
click at [134, 89] on link "Edit contact" at bounding box center [140, 90] width 53 height 8
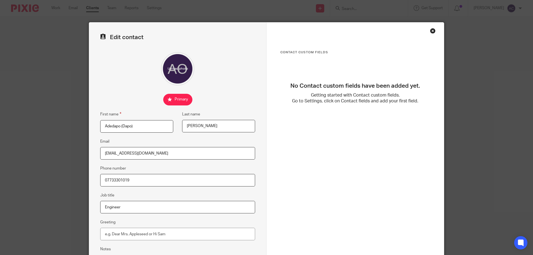
drag, startPoint x: 153, startPoint y: 151, endPoint x: 94, endPoint y: 150, distance: 58.9
click at [94, 150] on div "Edit contact First name [PERSON_NAME] ([GEOGRAPHIC_DATA]) Last name [PERSON_NAM…" at bounding box center [177, 157] width 177 height 270
paste input "[EMAIL_ADDRESS][DOMAIN_NAME]"
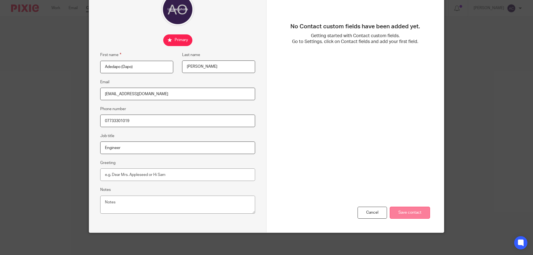
type input "[EMAIL_ADDRESS][DOMAIN_NAME]"
click at [409, 211] on input "Save contact" at bounding box center [410, 213] width 40 height 12
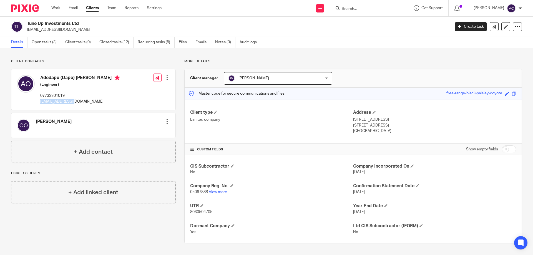
drag, startPoint x: 82, startPoint y: 104, endPoint x: 44, endPoint y: 102, distance: 37.5
click at [41, 102] on p "[EMAIL_ADDRESS][DOMAIN_NAME]" at bounding box center [80, 102] width 80 height 6
click at [356, 55] on div "Client contacts Adedapo (Dapo) [PERSON_NAME] (Engineer) 07733301019 [EMAIL_ADDR…" at bounding box center [266, 151] width 533 height 207
click at [386, 9] on input "Search" at bounding box center [366, 9] width 50 height 5
type input "d"
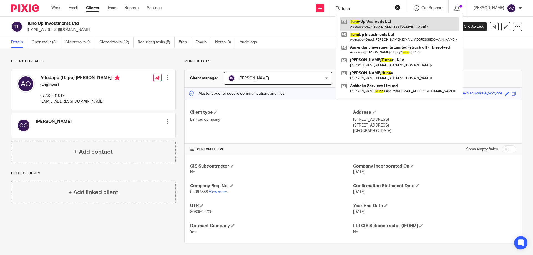
type input "tune"
click at [379, 24] on link at bounding box center [399, 23] width 119 height 13
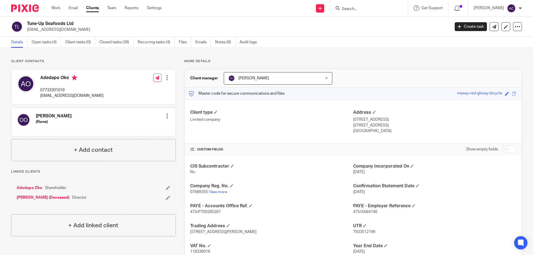
click at [32, 187] on link "Adedapo Oke" at bounding box center [30, 188] width 26 height 6
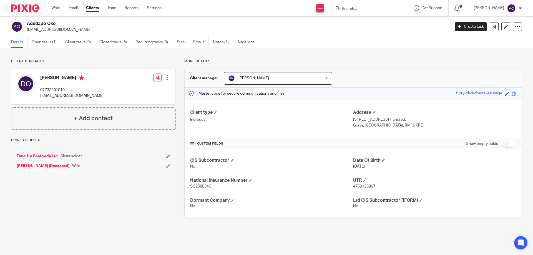
click at [49, 154] on link "Tune-Up Seafoods Ltd" at bounding box center [37, 157] width 41 height 6
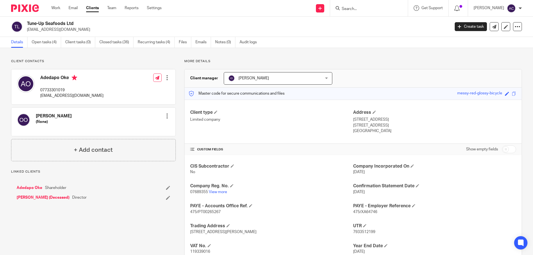
click at [360, 7] on input "Search" at bounding box center [366, 9] width 50 height 5
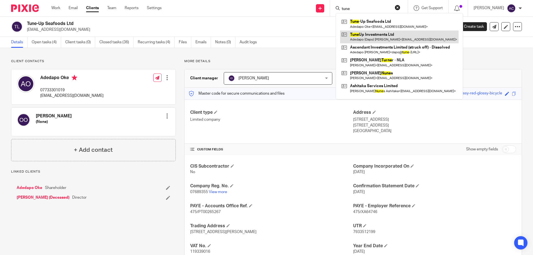
type input "tune"
click at [378, 34] on link at bounding box center [399, 37] width 119 height 13
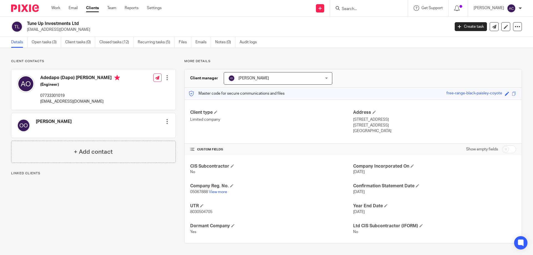
click at [360, 5] on form at bounding box center [370, 8] width 59 height 7
click at [359, 7] on input "Search" at bounding box center [366, 9] width 50 height 5
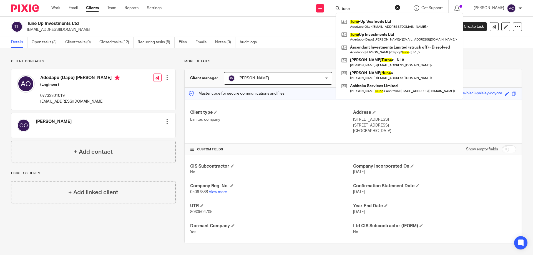
type input "tune"
click at [313, 43] on div "Details Open tasks (3) Client tasks (0) Closed tasks (12) Recurring tasks (5) F…" at bounding box center [266, 42] width 533 height 11
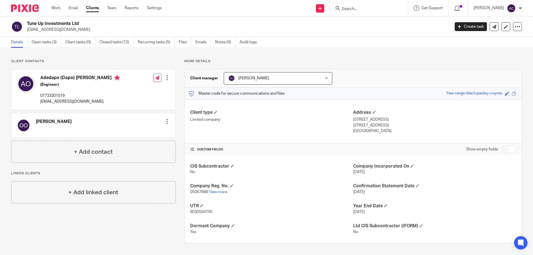
click at [345, 11] on input "Search" at bounding box center [366, 9] width 50 height 5
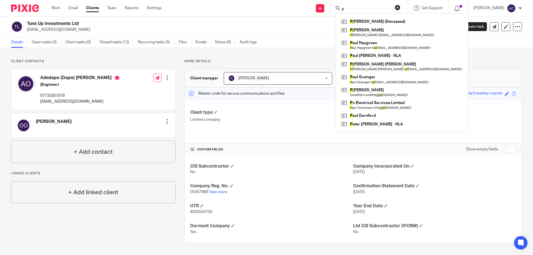
type input "p"
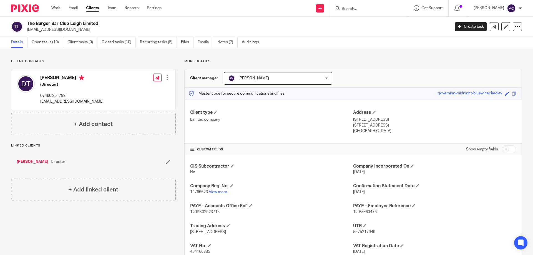
click at [359, 9] on input "Search" at bounding box center [366, 9] width 50 height 5
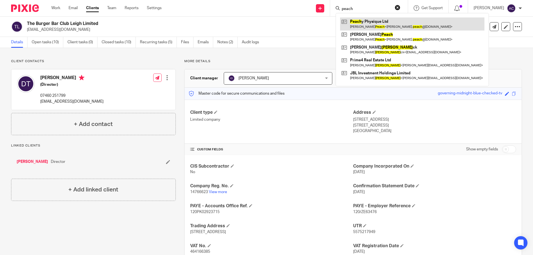
type input "peach"
click at [364, 22] on link at bounding box center [412, 23] width 144 height 13
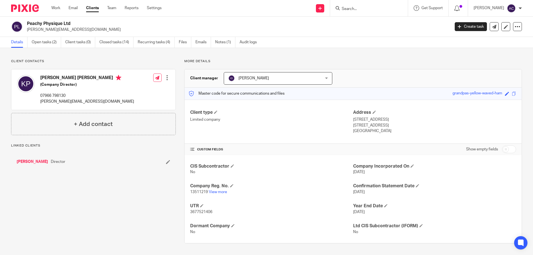
click at [360, 12] on div at bounding box center [369, 8] width 78 height 16
click at [308, 39] on div "Details Open tasks (2) Client tasks (0) Closed tasks (14) Recurring tasks (4) F…" at bounding box center [266, 42] width 533 height 11
drag, startPoint x: 86, startPoint y: 31, endPoint x: 27, endPoint y: 31, distance: 58.9
click at [27, 31] on div "Peachy Physique Ltd [PERSON_NAME][EMAIL_ADDRESS][DOMAIN_NAME]" at bounding box center [228, 27] width 435 height 12
drag, startPoint x: 27, startPoint y: 31, endPoint x: 49, endPoint y: 39, distance: 24.1
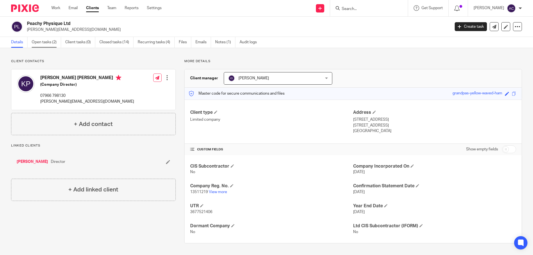
click at [49, 34] on div "Peachy Physique Ltd [PERSON_NAME][EMAIL_ADDRESS][DOMAIN_NAME] Create task Updat…" at bounding box center [266, 27] width 533 height 20
drag, startPoint x: 98, startPoint y: 31, endPoint x: 26, endPoint y: 32, distance: 71.9
click at [26, 32] on div "Peachy Physique Ltd [PERSON_NAME][EMAIL_ADDRESS][DOMAIN_NAME]" at bounding box center [228, 27] width 435 height 12
copy p "[PERSON_NAME][EMAIL_ADDRESS][DOMAIN_NAME]"
click at [119, 30] on p "[PERSON_NAME][EMAIL_ADDRESS][DOMAIN_NAME]" at bounding box center [236, 30] width 419 height 6
